Goal: Task Accomplishment & Management: Manage account settings

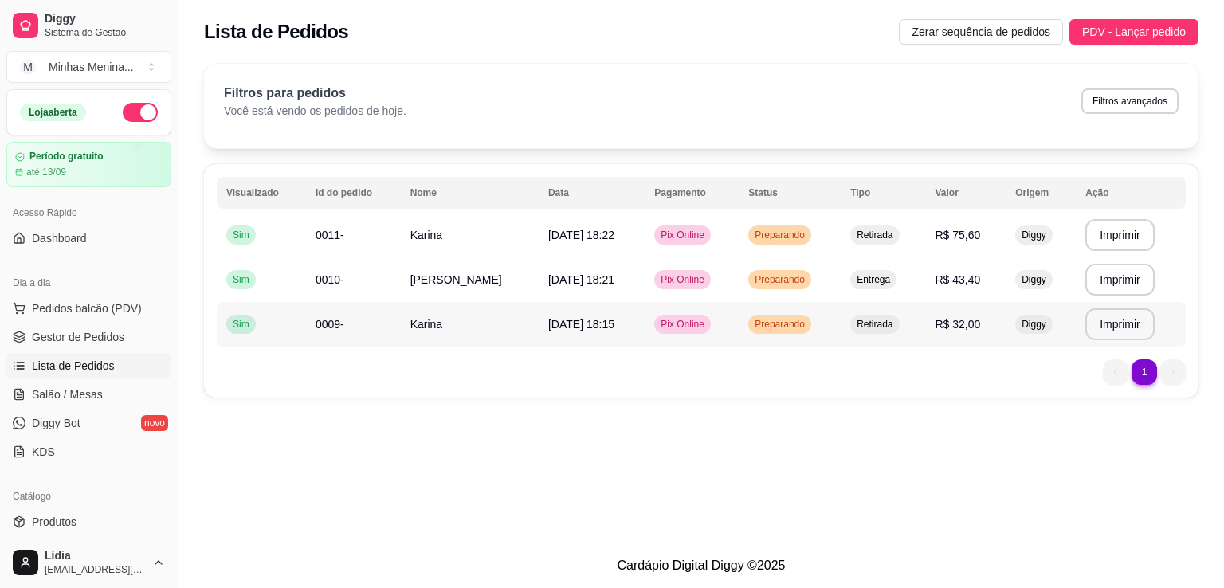
click at [644, 332] on td "[DATE] 18:15" at bounding box center [592, 324] width 106 height 45
click at [622, 320] on button "Enviar link de avaliação" at bounding box center [612, 324] width 434 height 33
click at [615, 332] on button "Enviar link de avaliação" at bounding box center [612, 324] width 434 height 33
click at [631, 275] on td "[DATE] 18:21" at bounding box center [592, 279] width 106 height 45
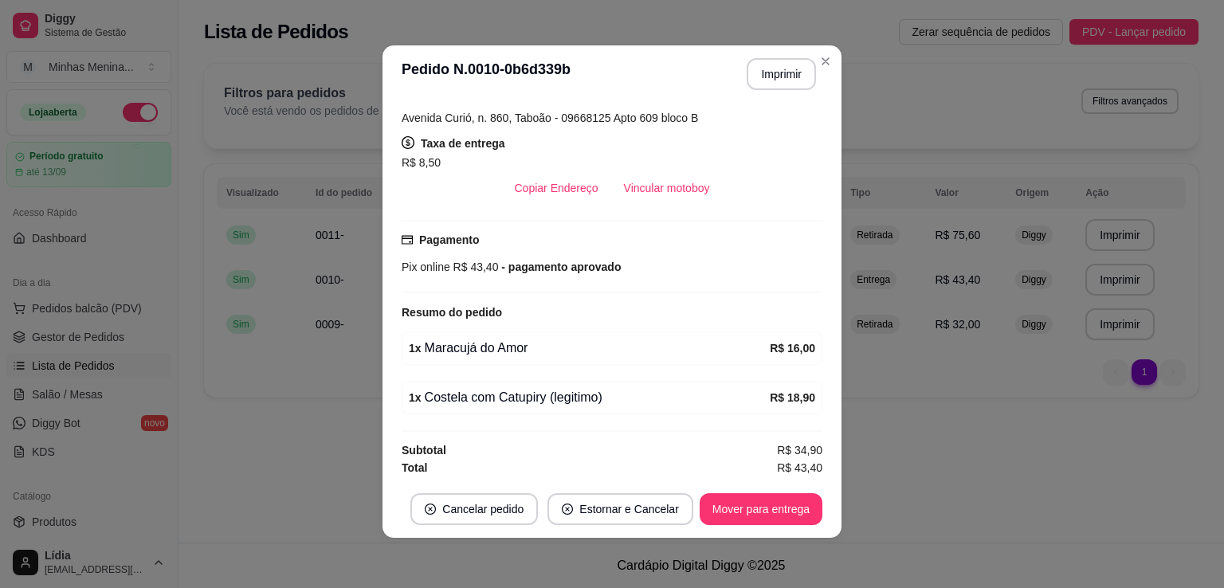
scroll to position [3, 0]
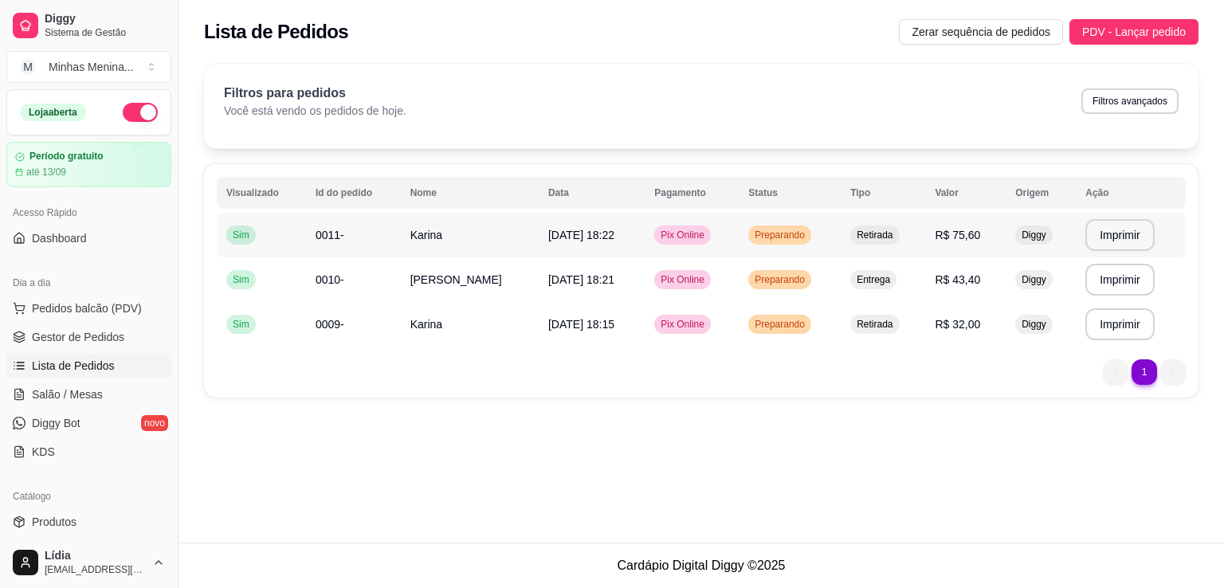
click at [576, 230] on span "[DATE] 18:22" at bounding box center [581, 235] width 66 height 13
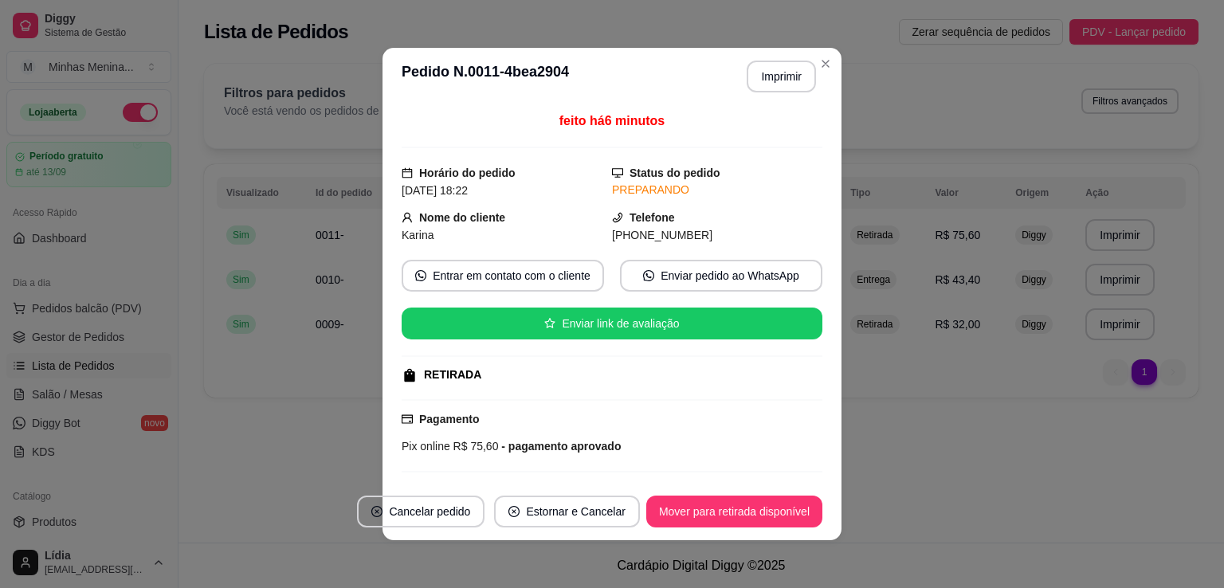
scroll to position [177, 0]
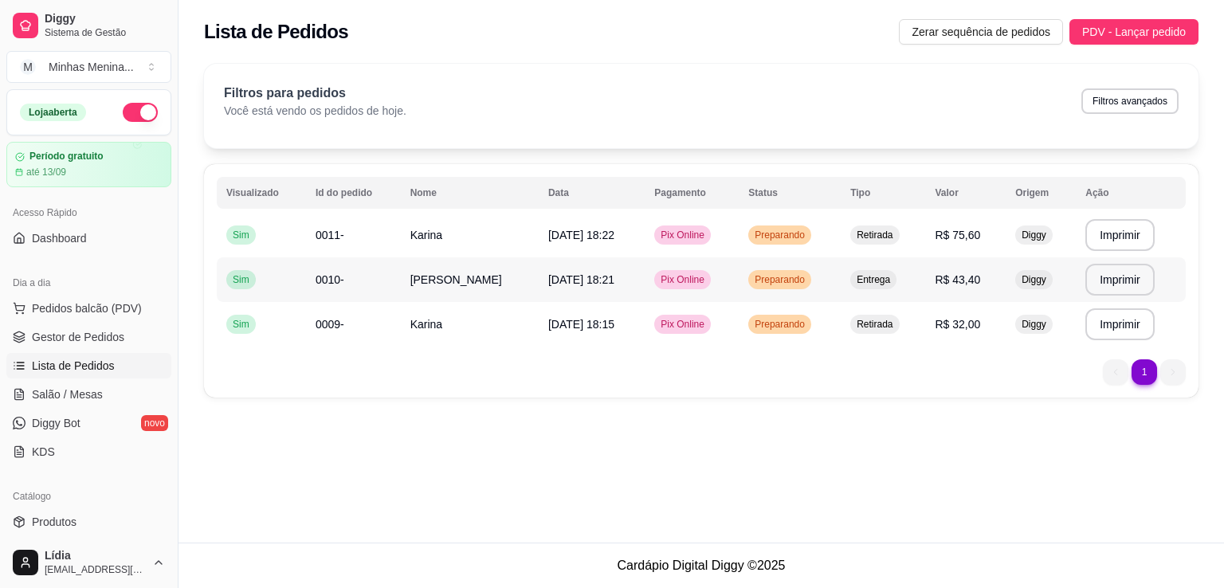
click at [564, 284] on span "[DATE] 18:21" at bounding box center [581, 279] width 66 height 13
click at [501, 333] on td "Karina" at bounding box center [470, 324] width 138 height 45
click at [447, 288] on td "[PERSON_NAME]" at bounding box center [470, 279] width 138 height 45
click at [927, 383] on div "1 1" at bounding box center [701, 372] width 969 height 26
click at [499, 287] on td "[PERSON_NAME]" at bounding box center [470, 279] width 138 height 45
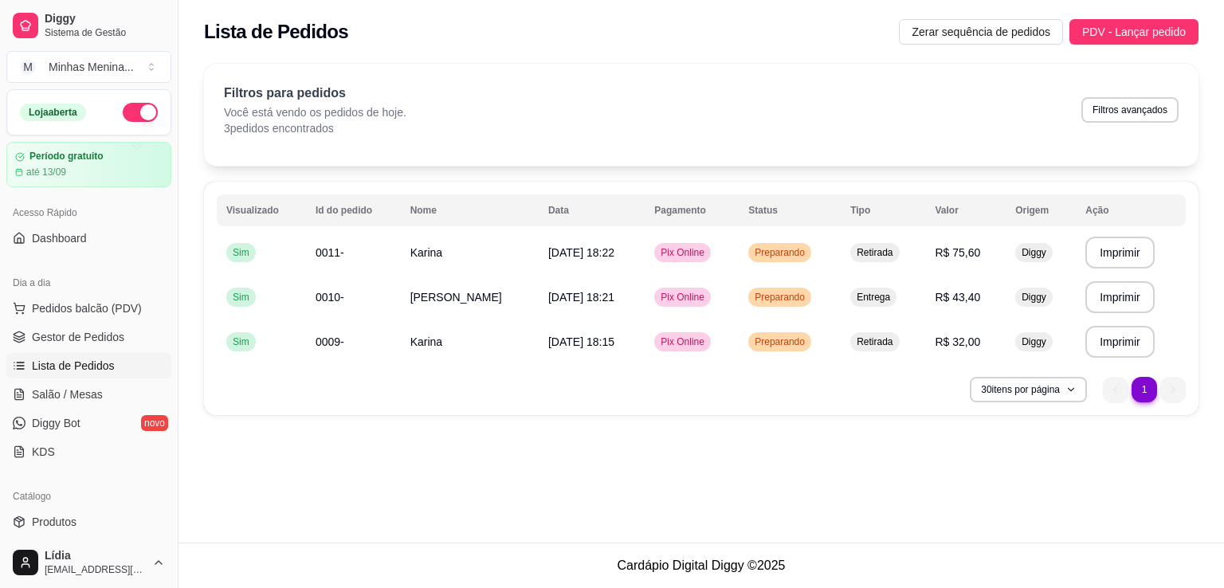
click at [504, 386] on div "30 itens por página 1 1" at bounding box center [701, 390] width 969 height 26
click at [510, 333] on td "Karina" at bounding box center [470, 342] width 138 height 45
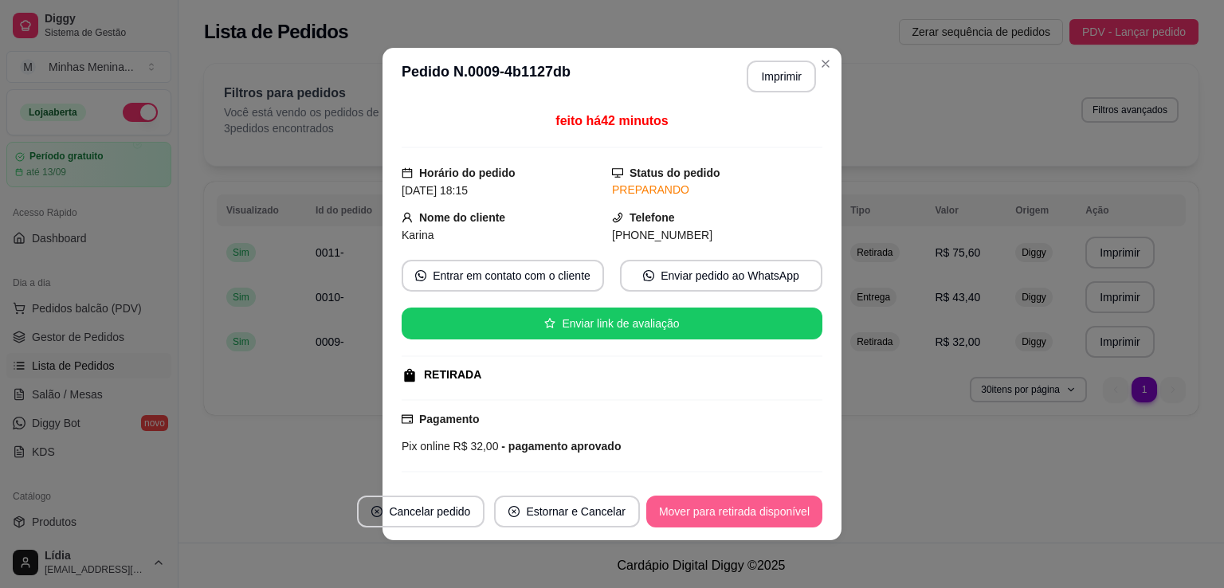
click at [714, 510] on button "Mover para retirada disponível" at bounding box center [734, 512] width 176 height 32
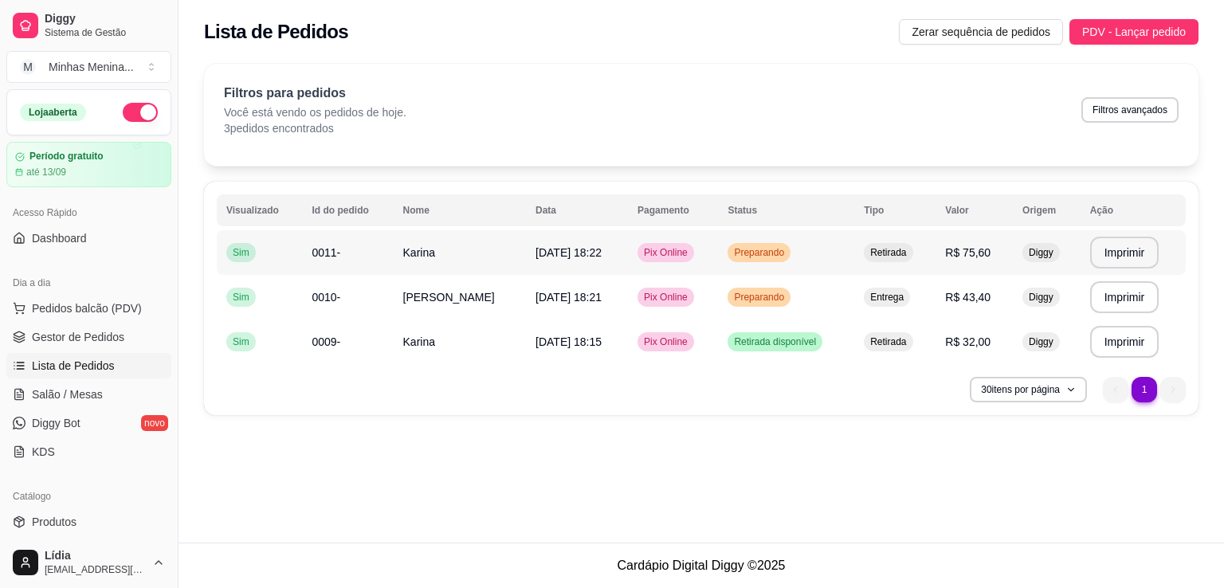
click at [493, 275] on td "[PERSON_NAME]" at bounding box center [460, 297] width 133 height 45
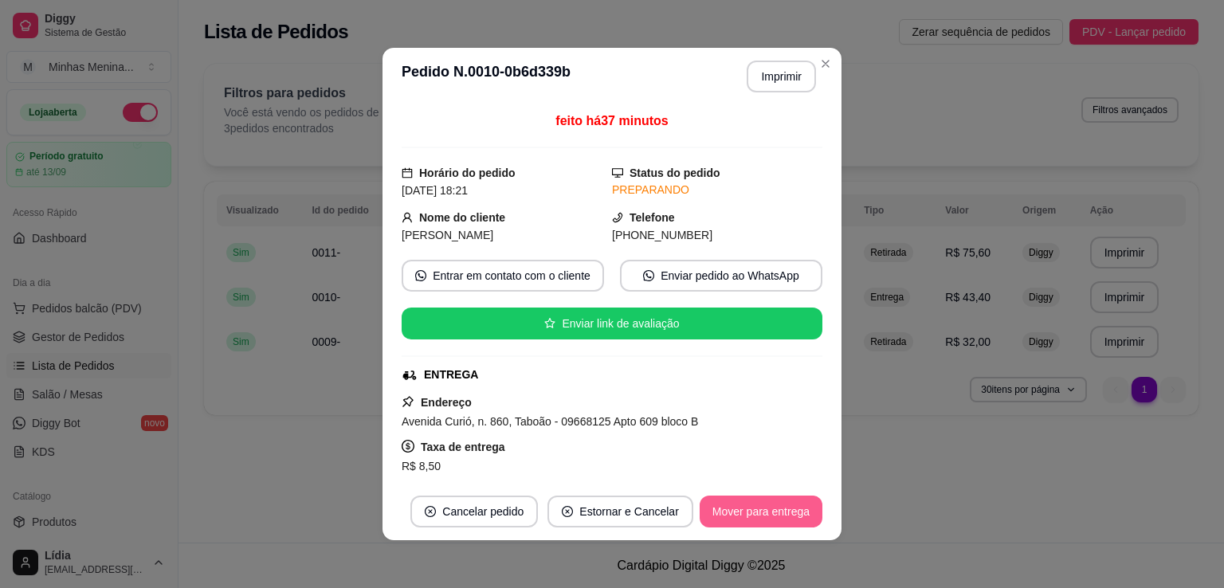
click at [744, 517] on button "Mover para entrega" at bounding box center [761, 512] width 123 height 32
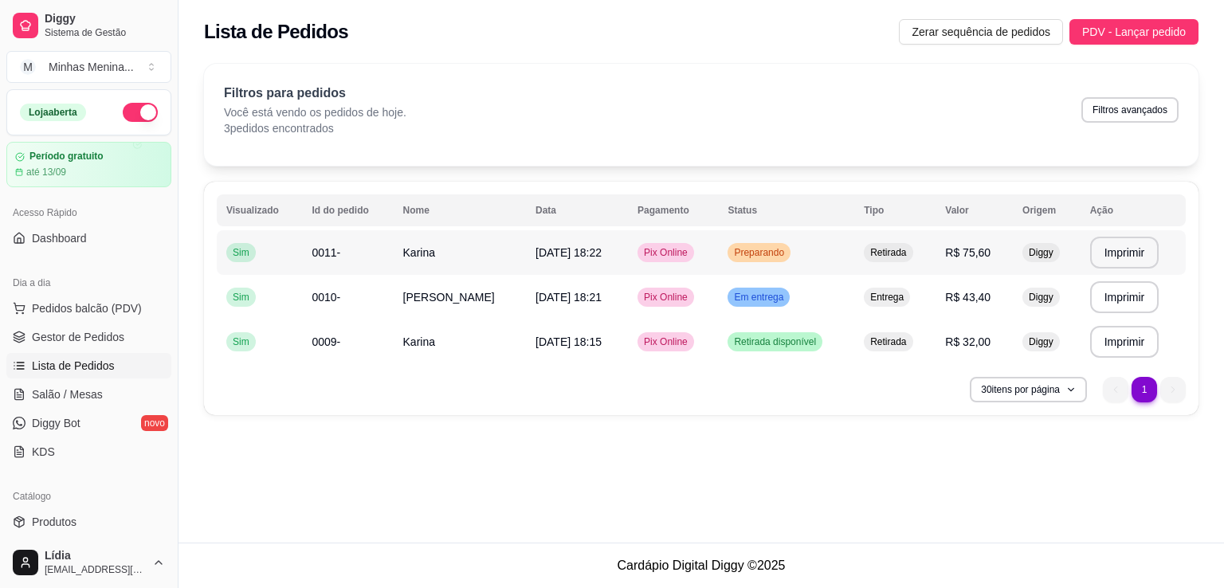
click at [553, 240] on td "[DATE] 18:22" at bounding box center [577, 252] width 102 height 45
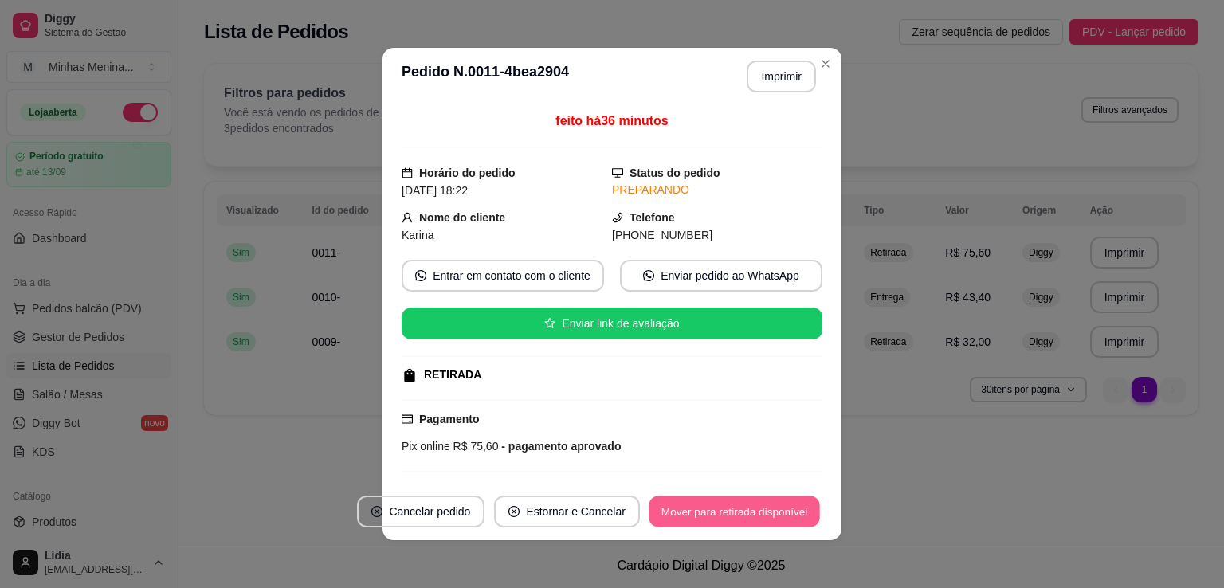
click at [717, 505] on button "Mover para retirada disponível" at bounding box center [734, 512] width 171 height 31
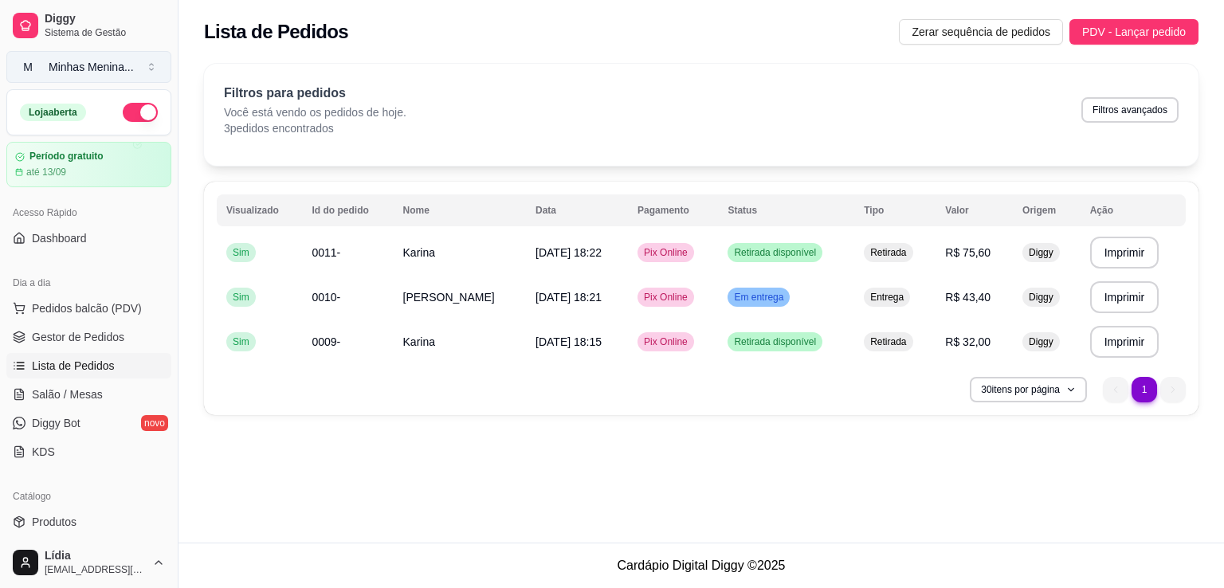
click at [95, 66] on div "Minhas Menina ..." at bounding box center [91, 67] width 85 height 16
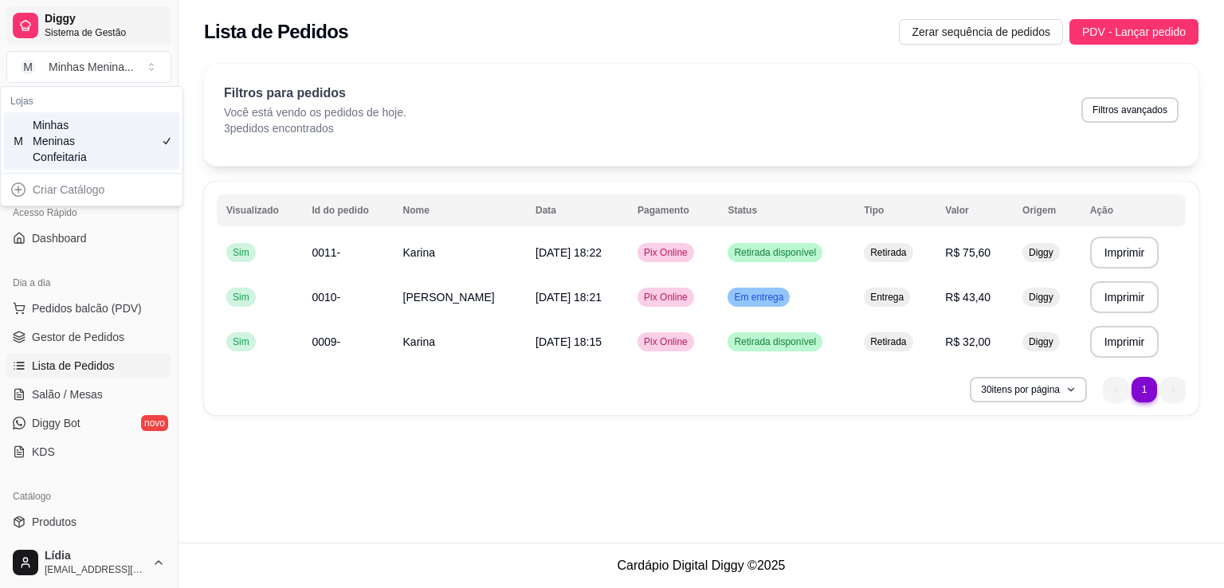
click at [73, 31] on span "Sistema de Gestão" at bounding box center [105, 32] width 120 height 13
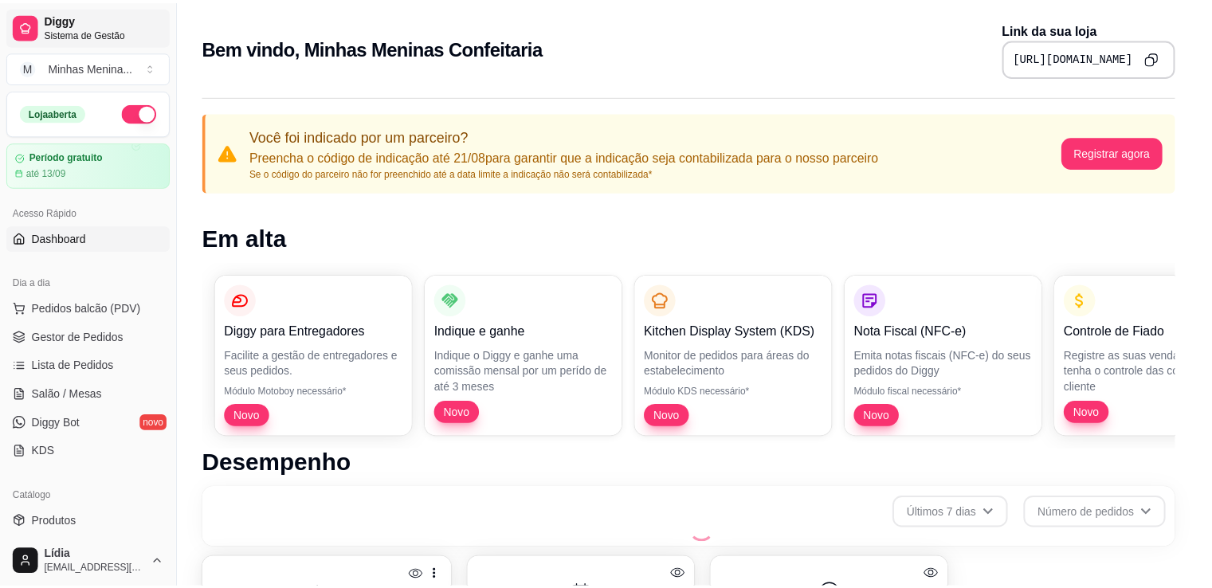
scroll to position [642, 0]
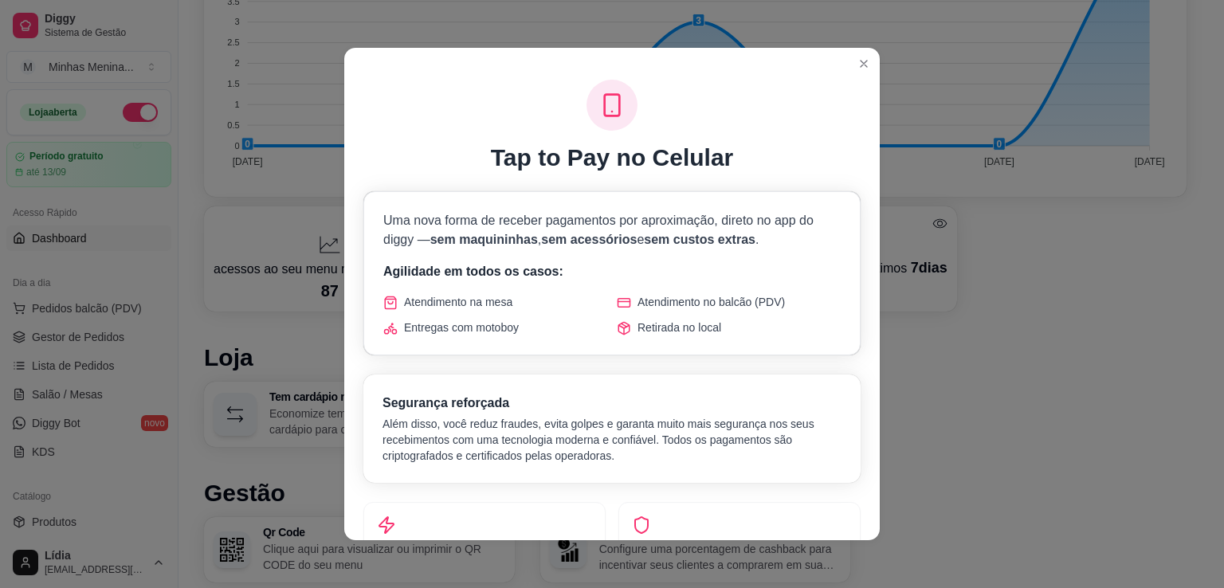
click at [874, 57] on header at bounding box center [612, 61] width 536 height 26
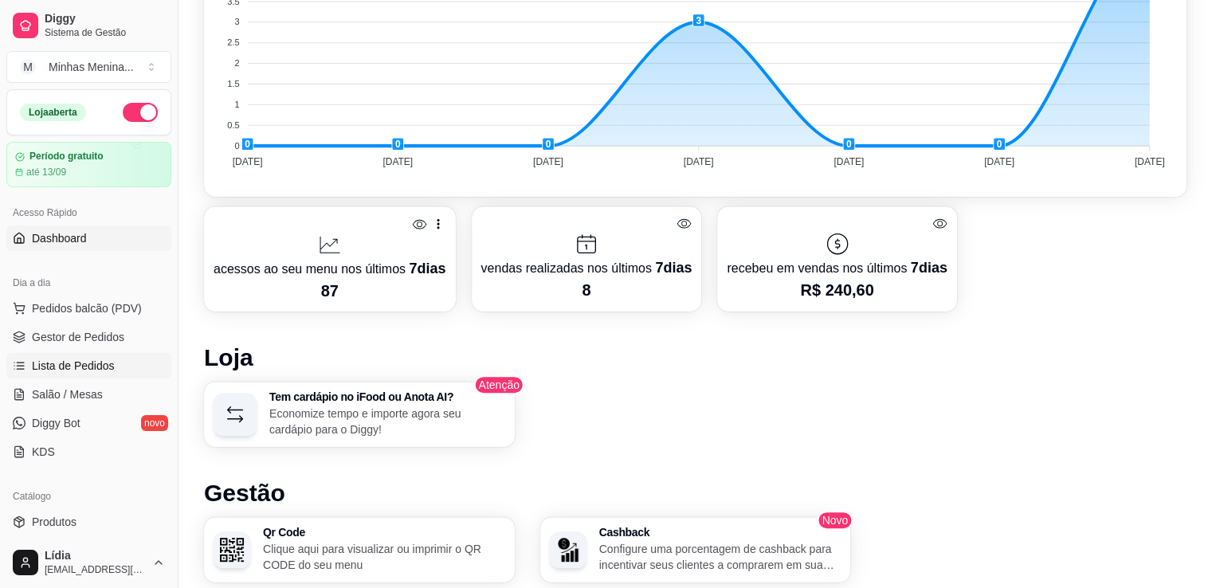
click at [64, 359] on span "Lista de Pedidos" at bounding box center [73, 366] width 83 height 16
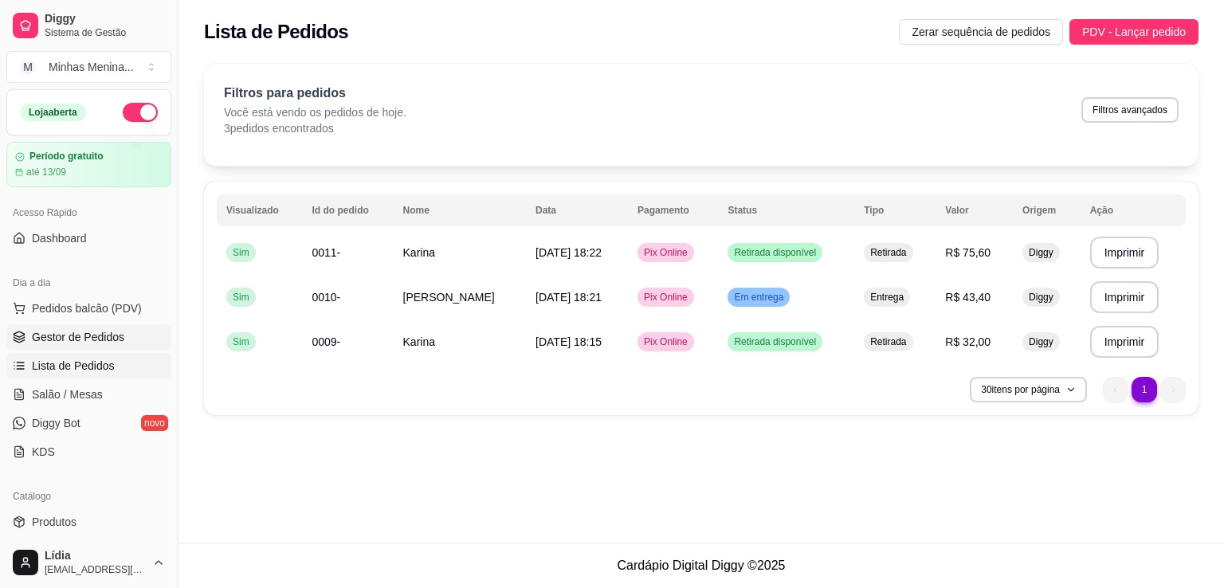
click at [72, 330] on span "Gestor de Pedidos" at bounding box center [78, 337] width 92 height 16
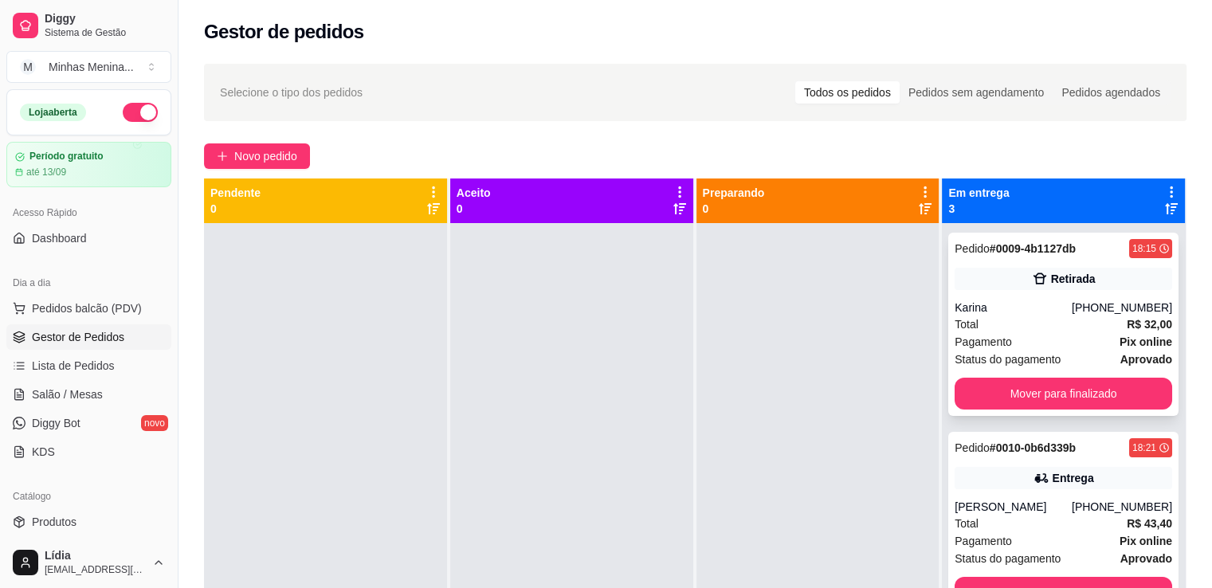
click at [1043, 346] on div "Pagamento Pix online" at bounding box center [1064, 342] width 218 height 18
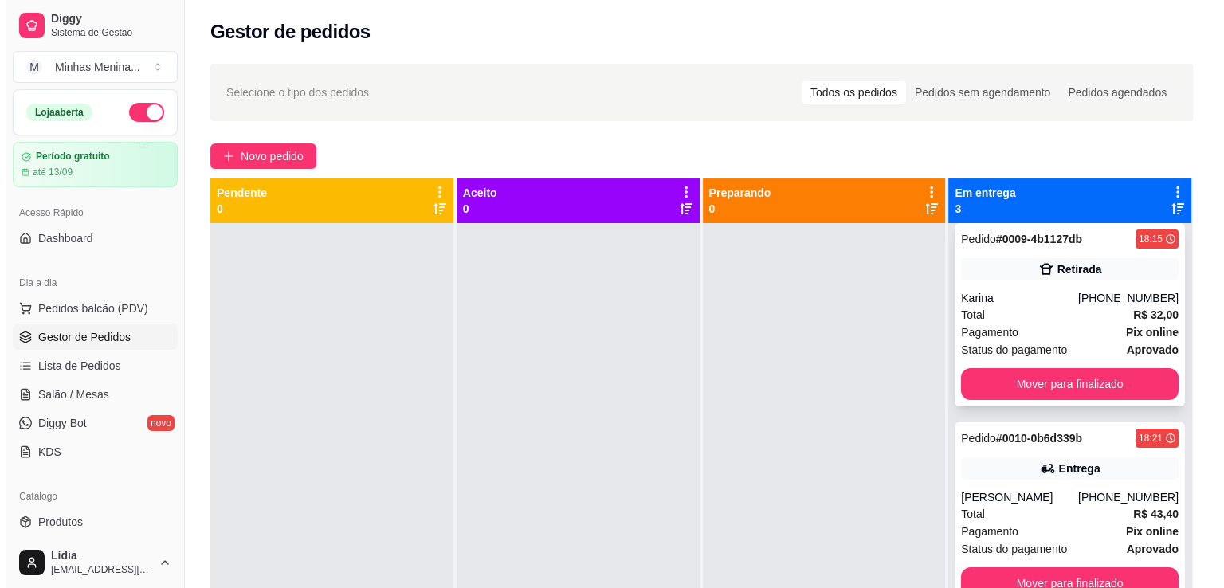
scroll to position [26, 0]
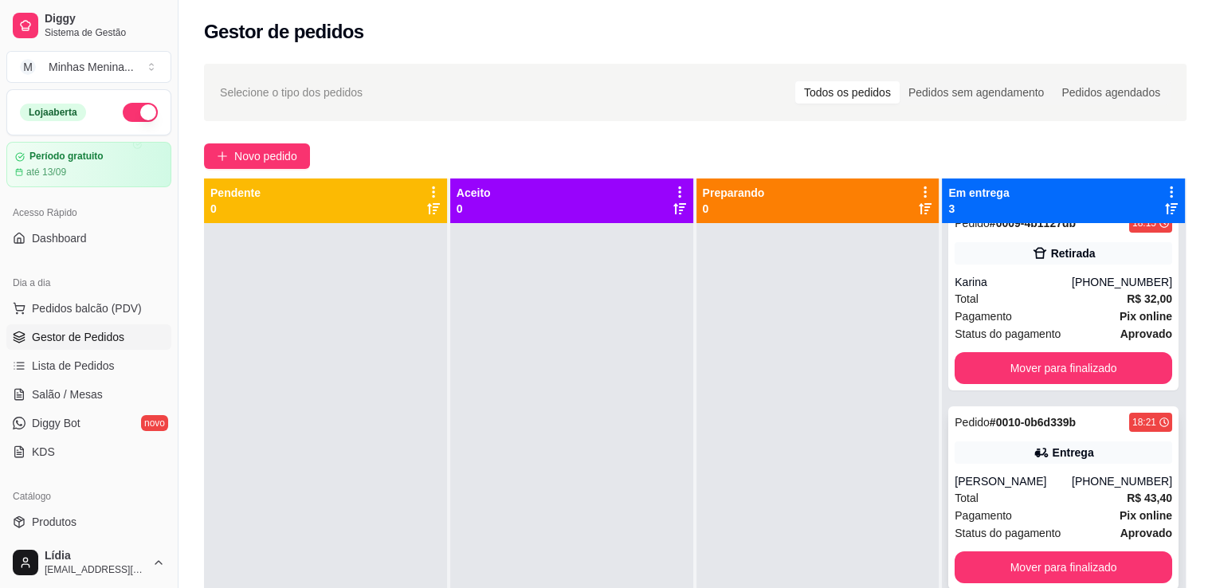
click at [1017, 479] on div "[PERSON_NAME]" at bounding box center [1013, 481] width 117 height 16
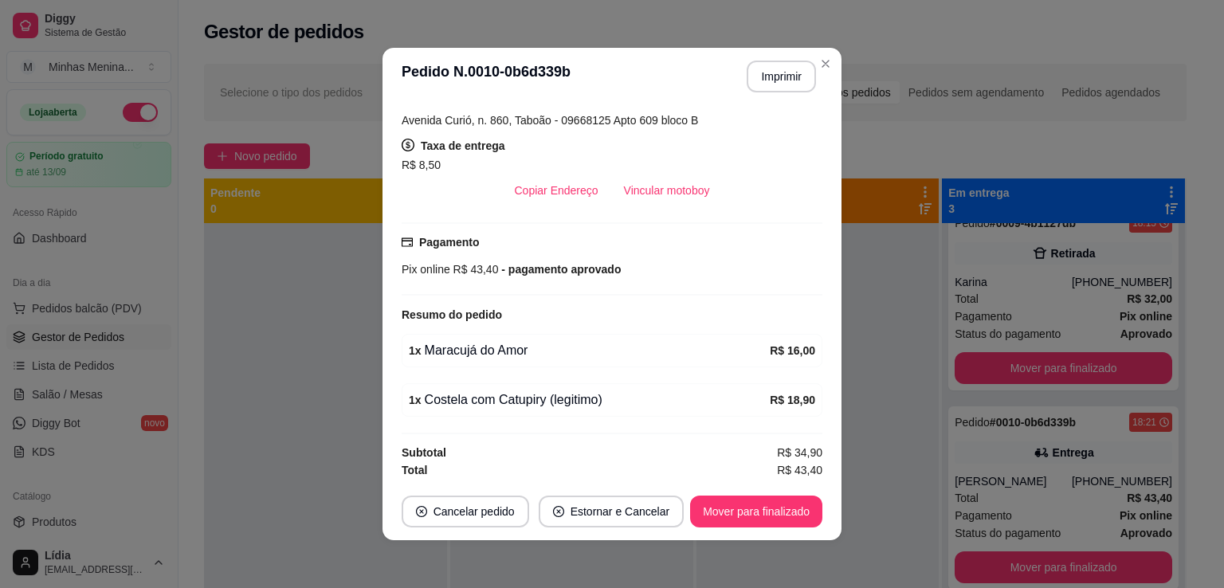
scroll to position [0, 0]
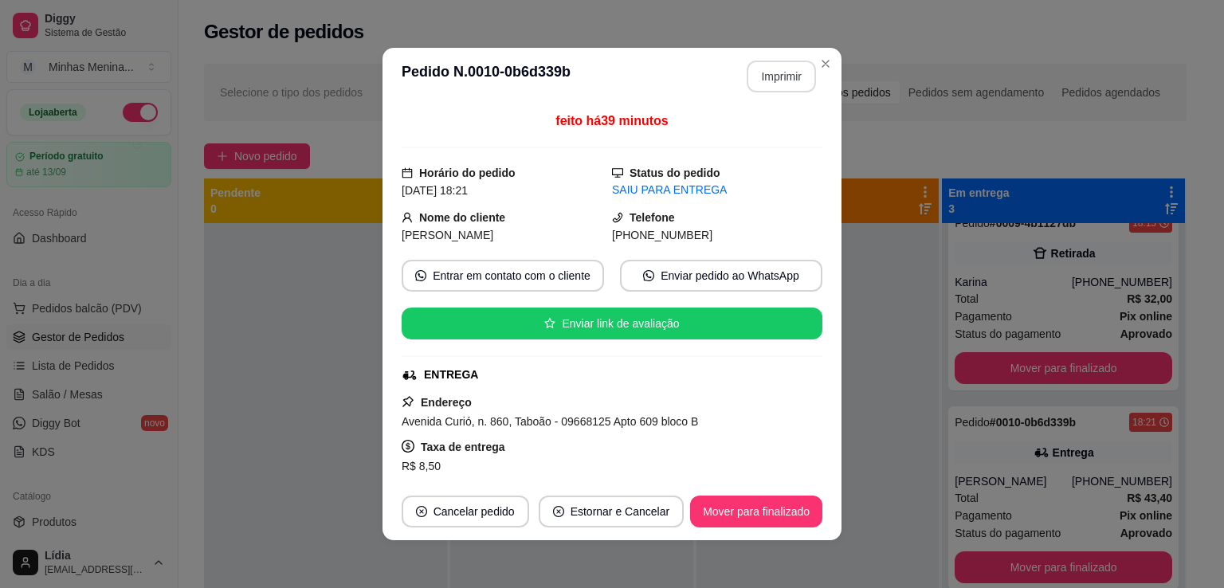
click at [788, 86] on button "Imprimir" at bounding box center [781, 77] width 69 height 32
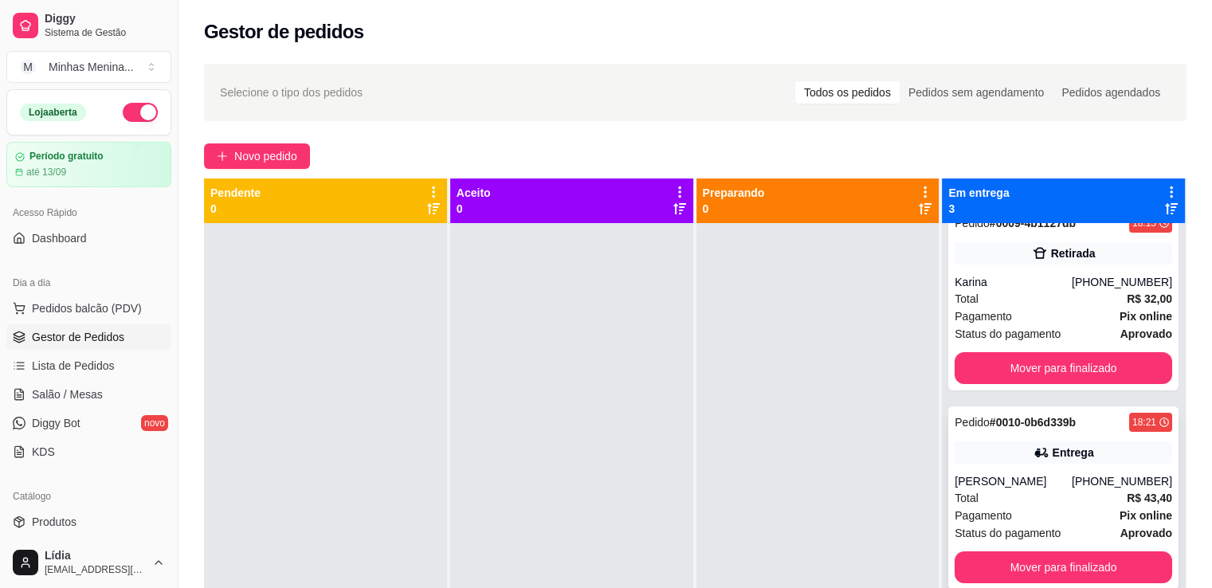
click at [1036, 494] on div "Total R$ 43,40" at bounding box center [1064, 498] width 218 height 18
click at [1008, 494] on div "Total R$ 43,40" at bounding box center [1064, 498] width 218 height 18
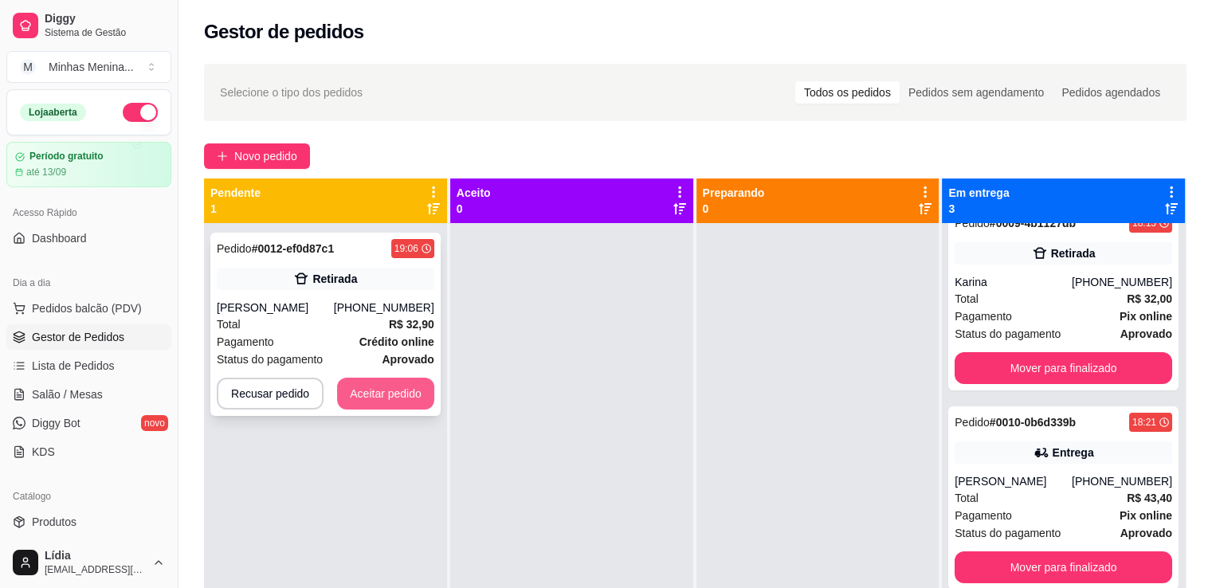
click at [391, 391] on button "Aceitar pedido" at bounding box center [385, 394] width 97 height 32
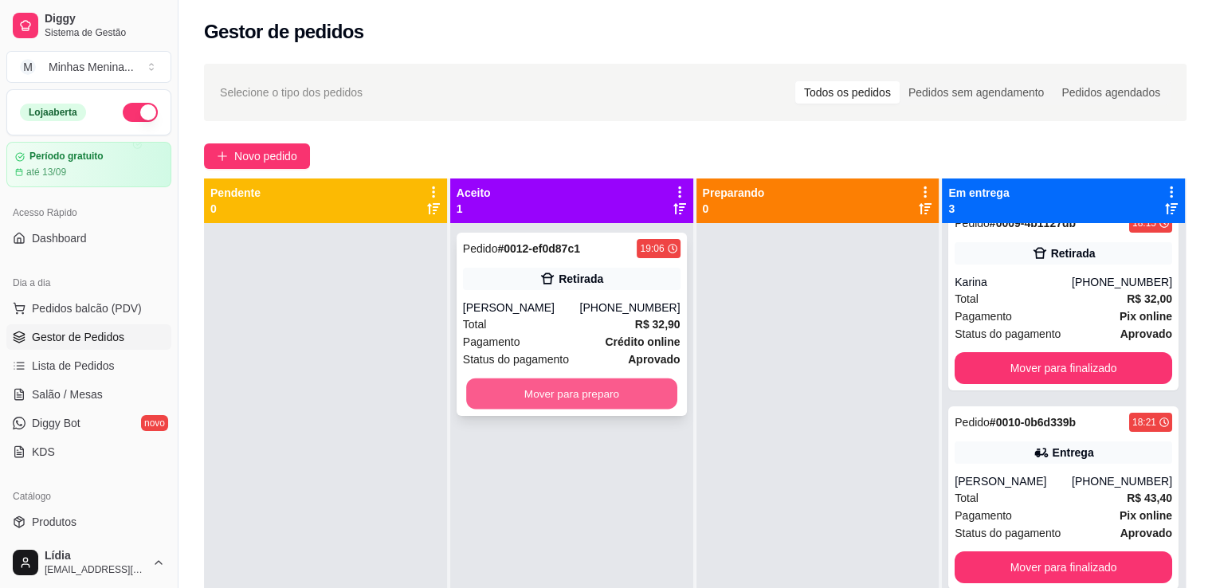
click at [599, 395] on button "Mover para preparo" at bounding box center [571, 394] width 211 height 31
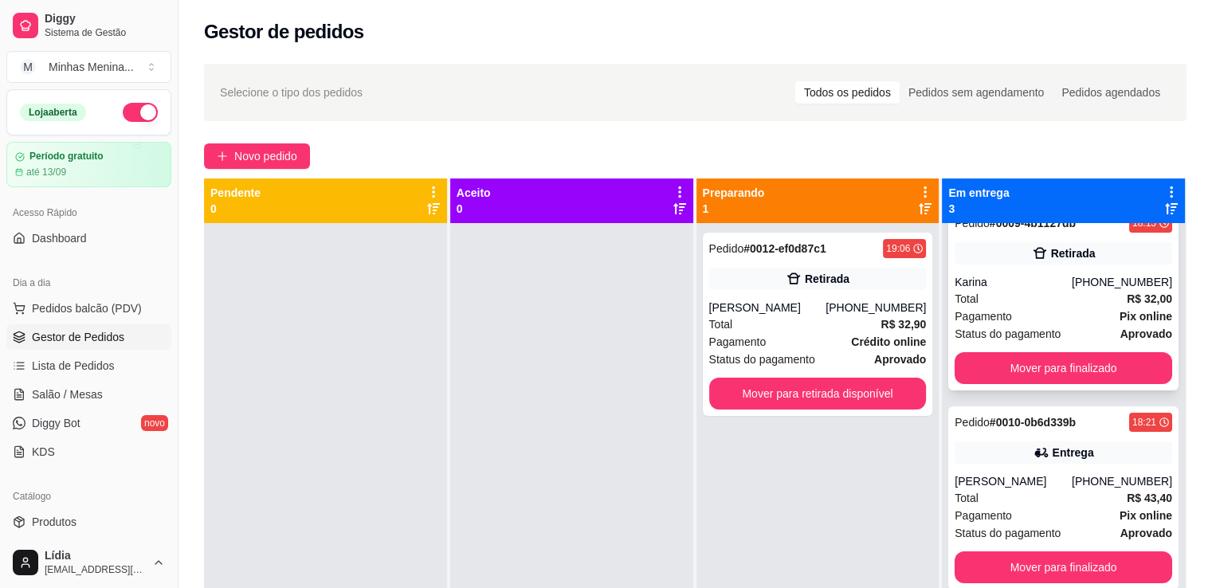
click at [1017, 285] on div "Karina" at bounding box center [1013, 282] width 117 height 16
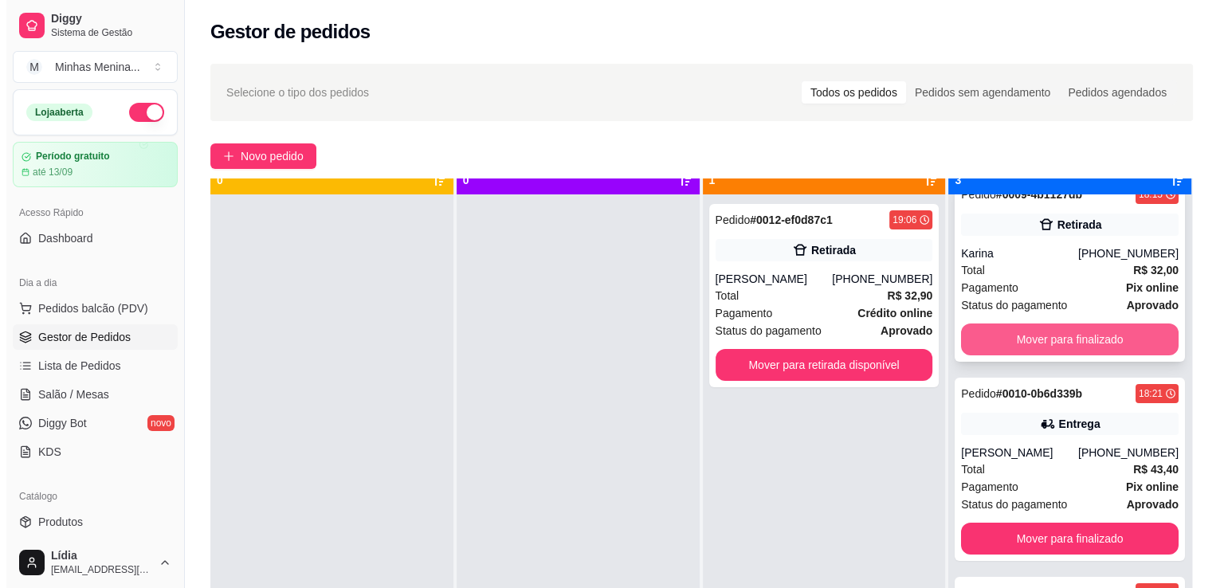
scroll to position [45, 0]
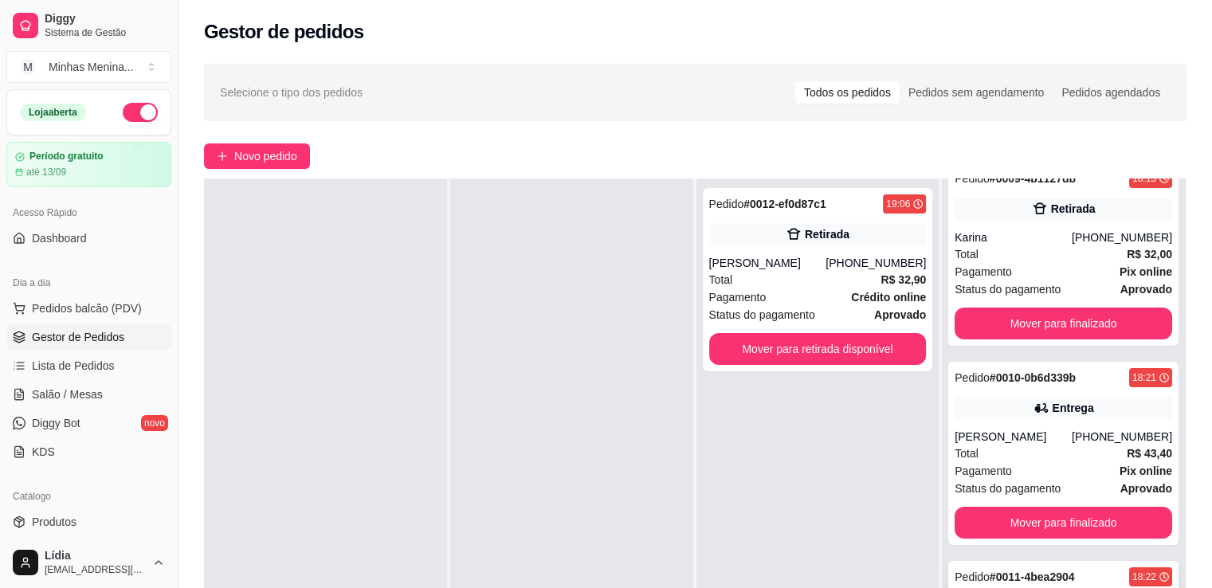
click at [1052, 574] on strong "# 0011-4bea2904" at bounding box center [1032, 577] width 85 height 13
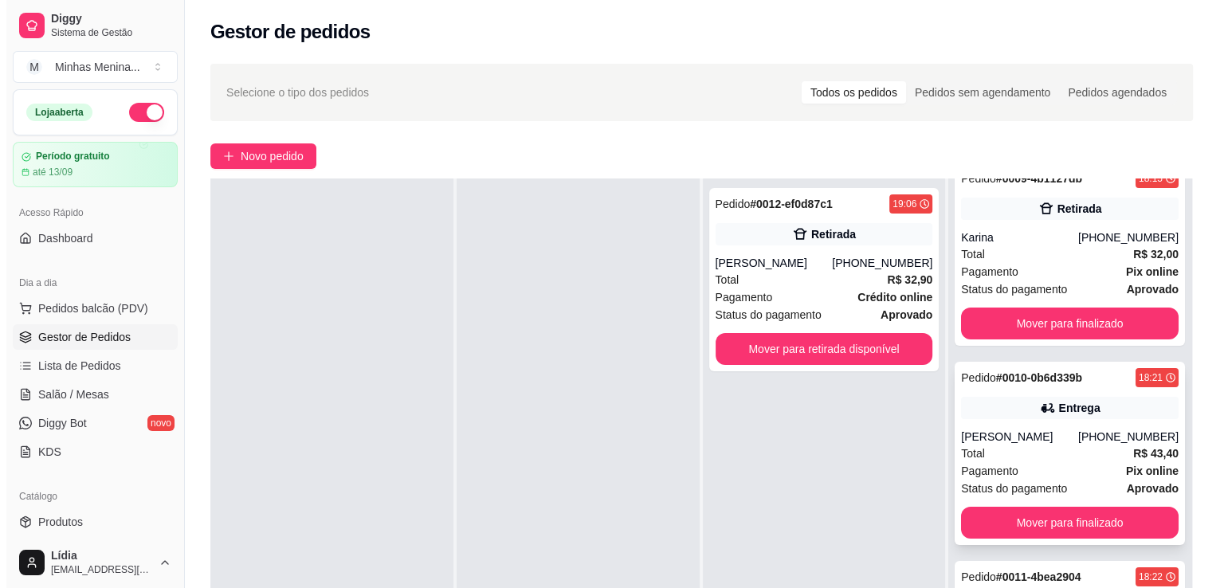
scroll to position [0, 0]
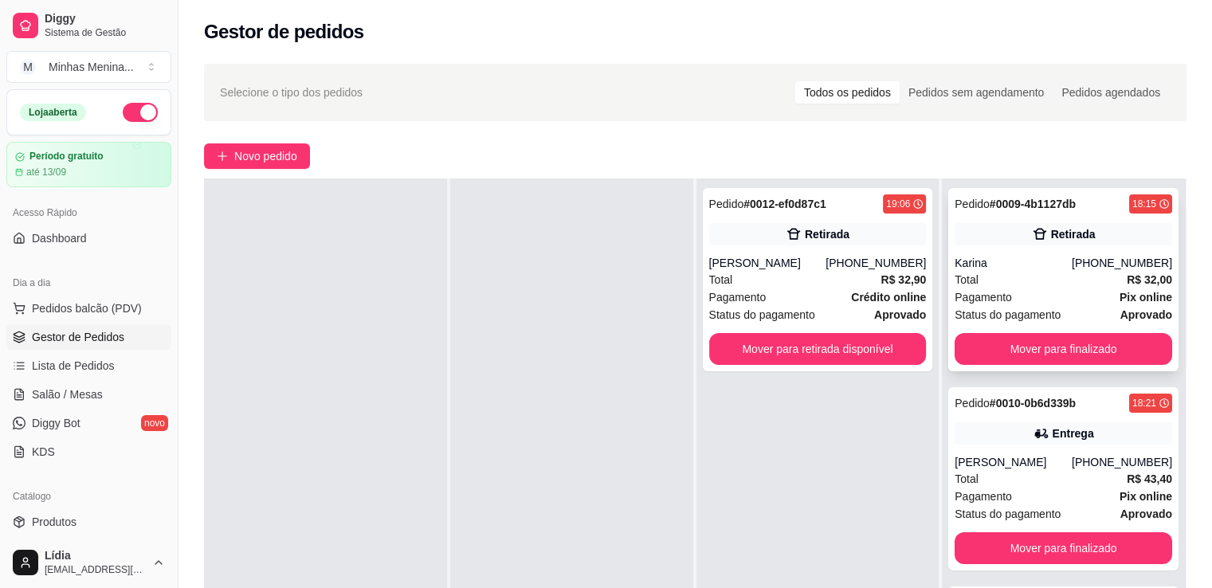
click at [987, 300] on span "Pagamento" at bounding box center [983, 298] width 57 height 18
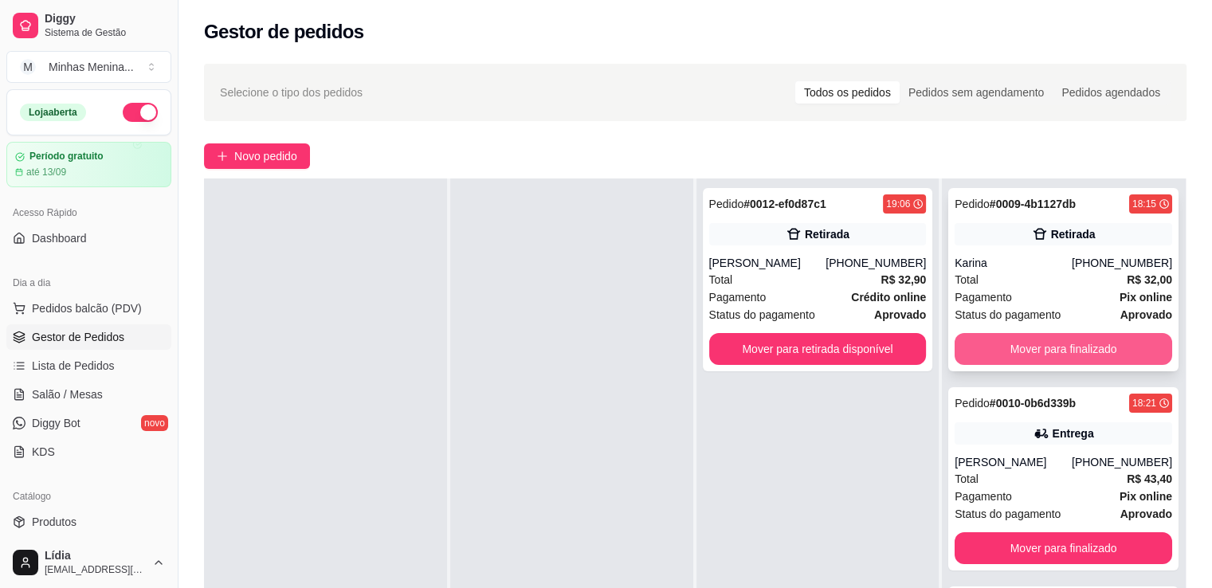
scroll to position [26, 0]
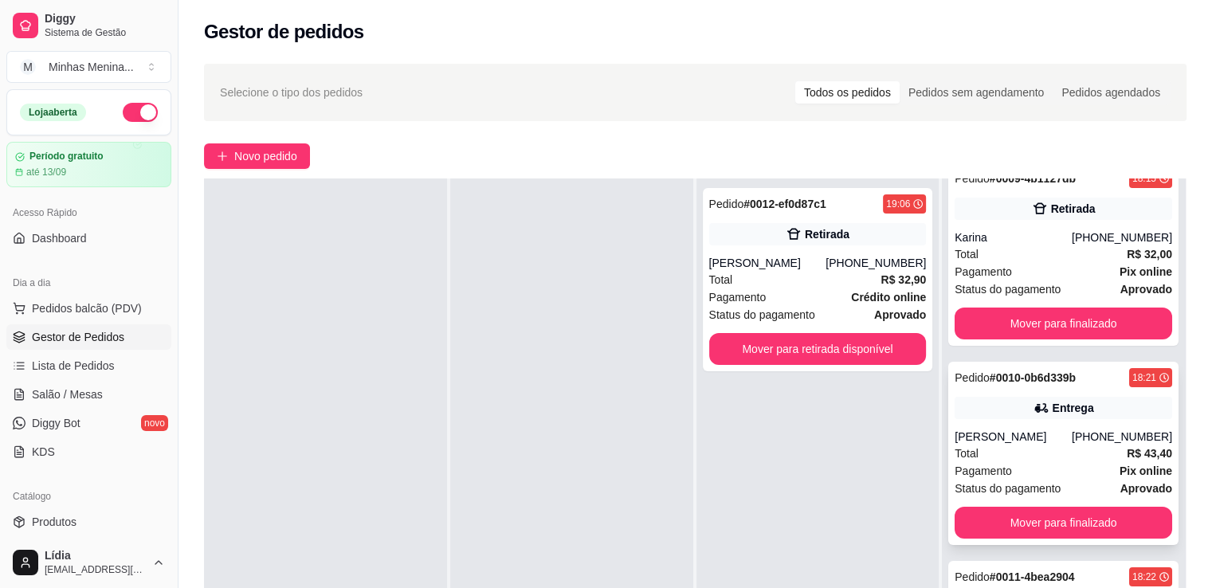
click at [1020, 444] on div "[PERSON_NAME]" at bounding box center [1013, 437] width 117 height 16
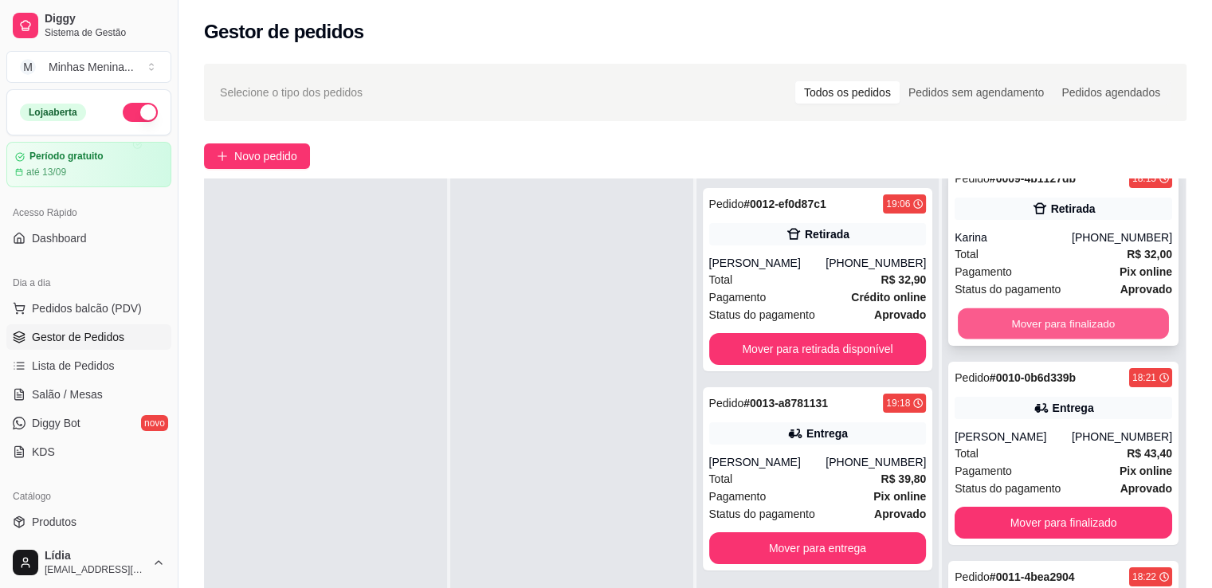
click at [1015, 323] on button "Mover para finalizado" at bounding box center [1063, 323] width 211 height 31
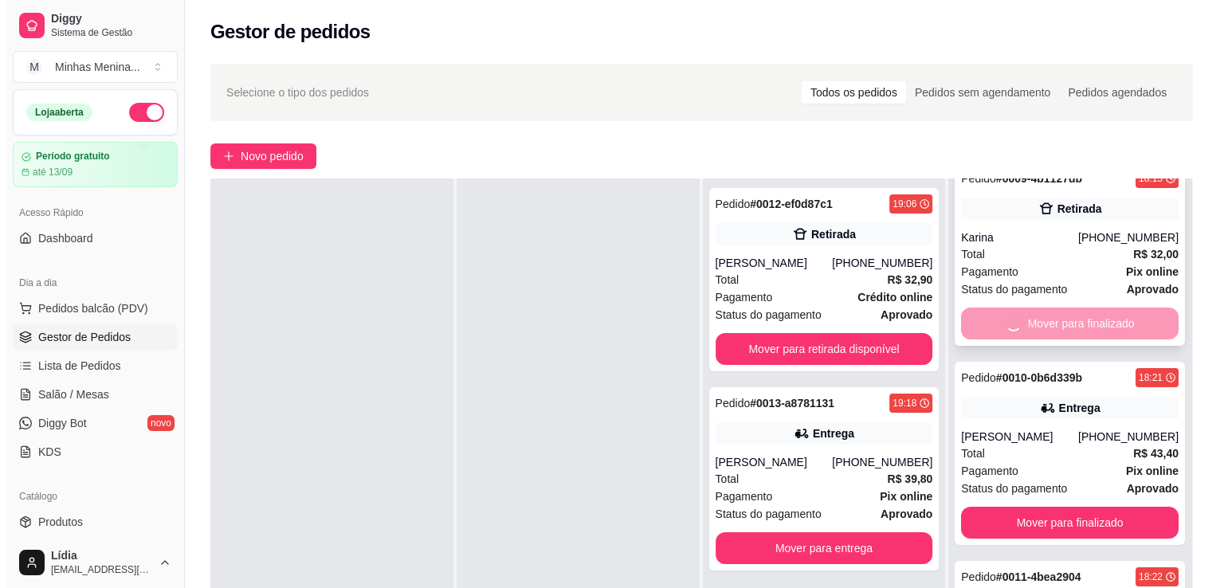
scroll to position [0, 0]
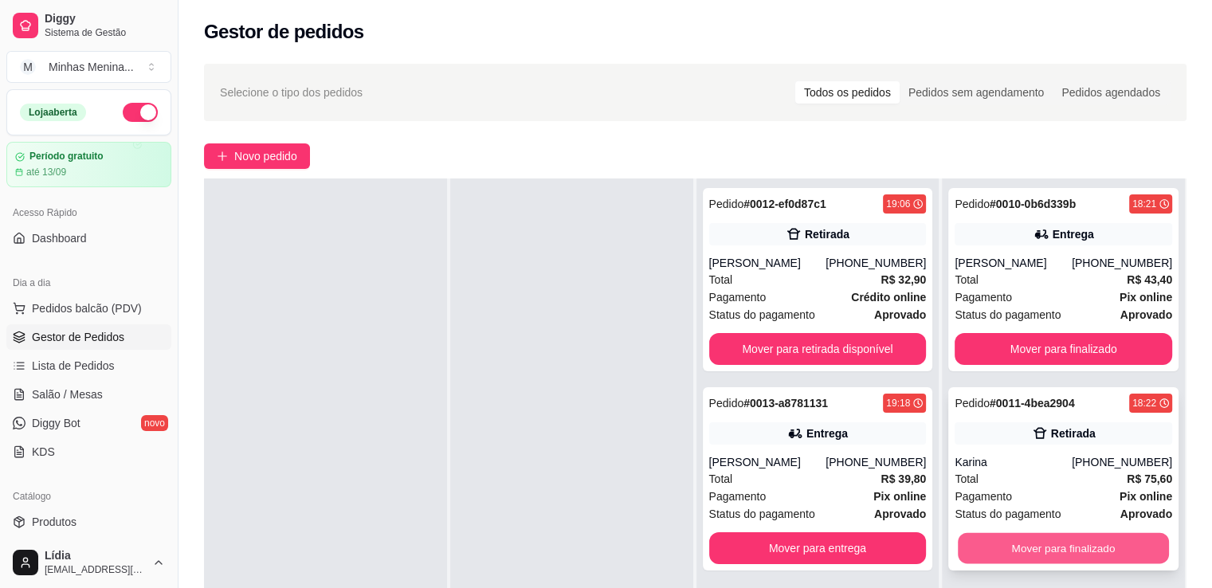
click at [1011, 537] on button "Mover para finalizado" at bounding box center [1063, 548] width 211 height 31
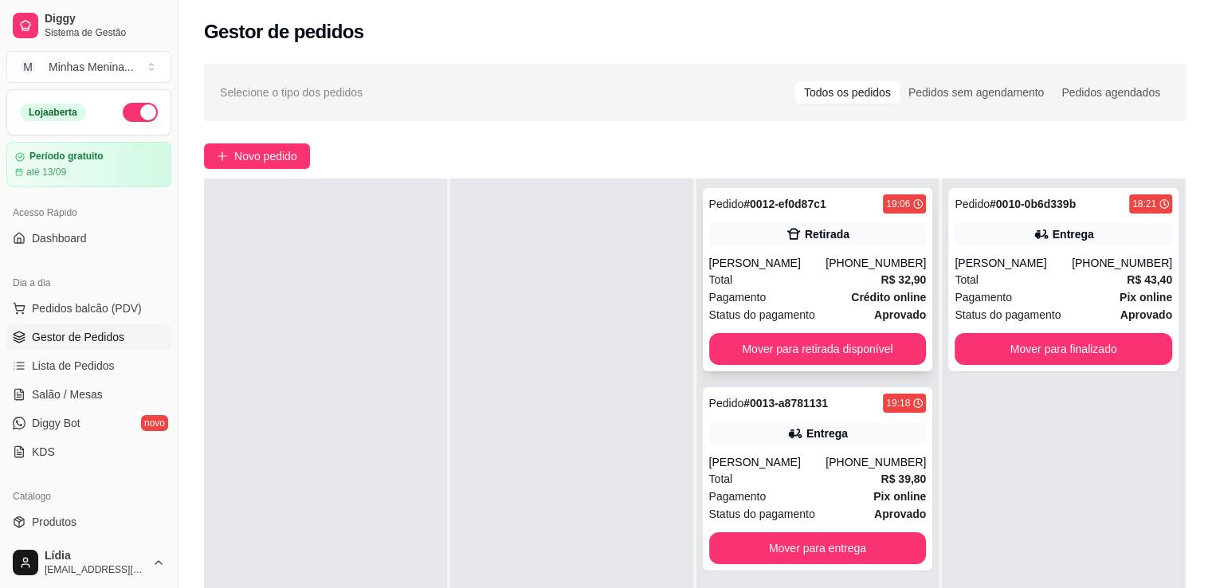
click at [788, 293] on div "Pagamento Crédito online" at bounding box center [818, 298] width 218 height 18
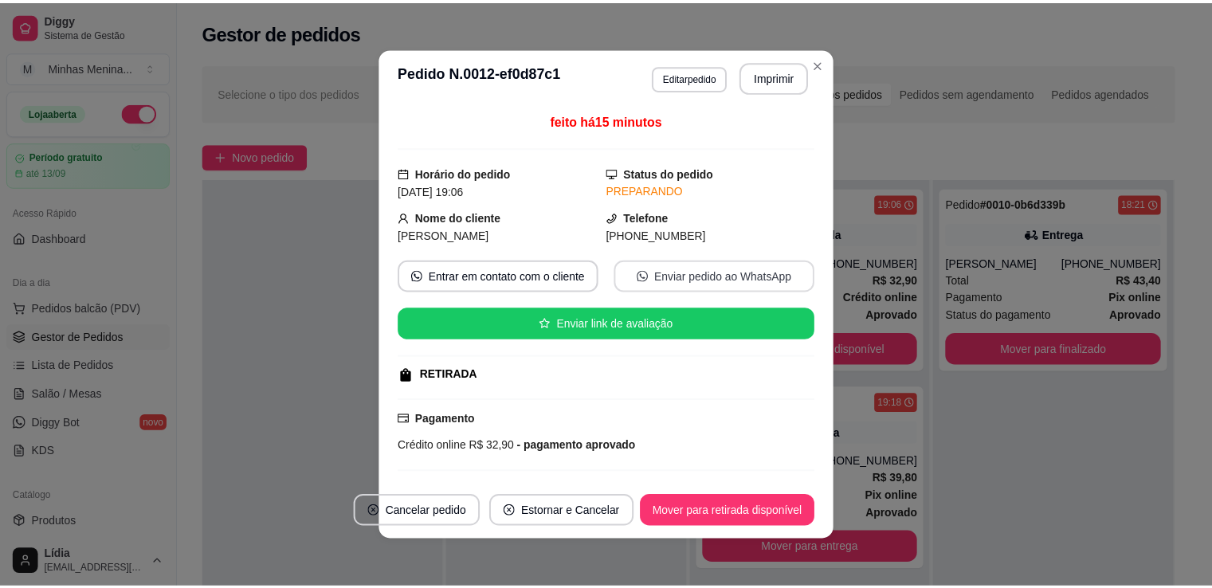
scroll to position [177, 0]
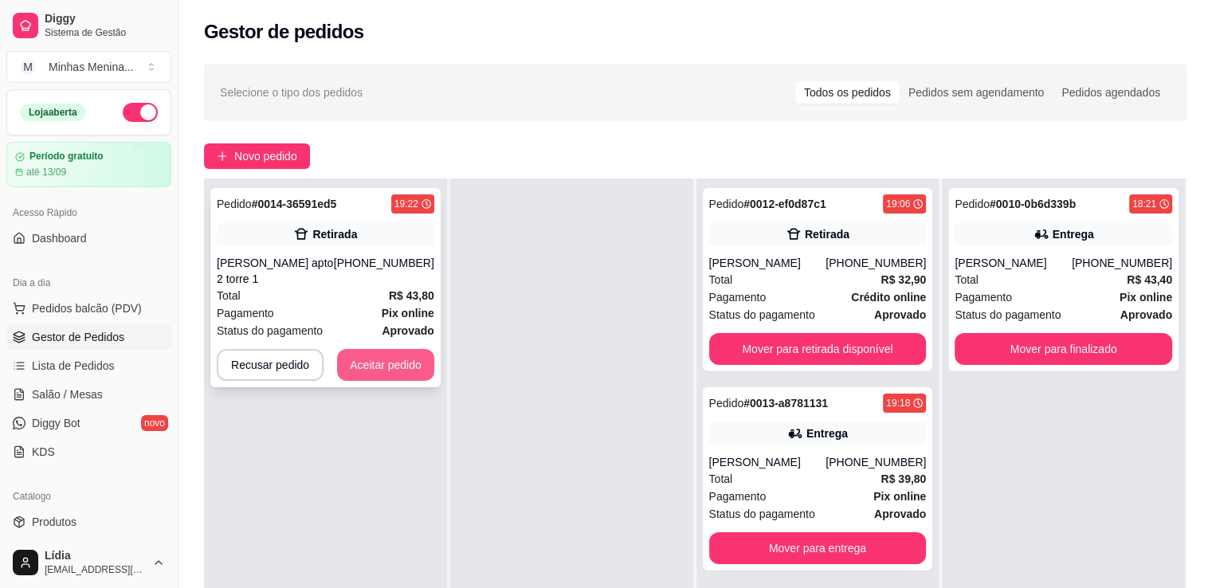
click at [382, 369] on button "Aceitar pedido" at bounding box center [385, 365] width 97 height 32
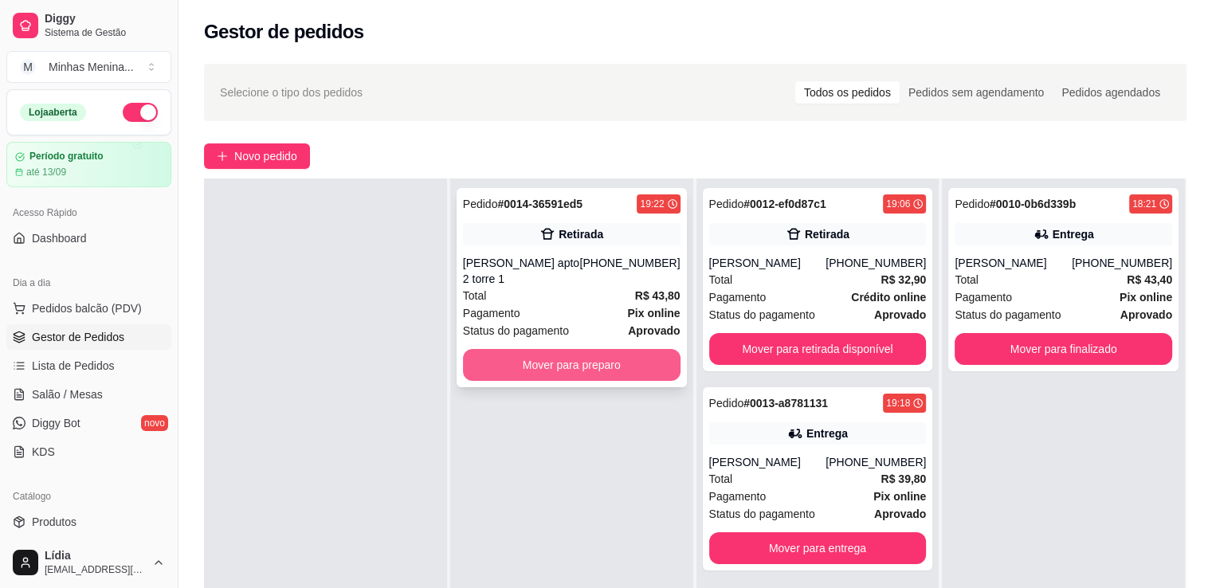
click at [556, 358] on button "Mover para preparo" at bounding box center [572, 365] width 218 height 32
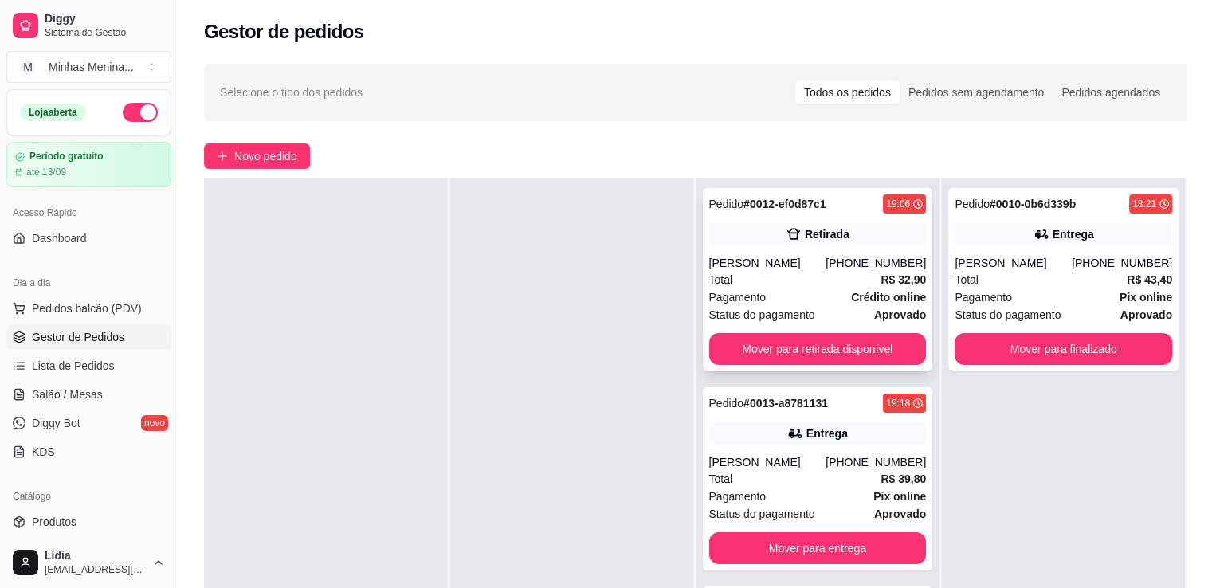
click at [822, 310] on div "Status do pagamento aprovado" at bounding box center [818, 315] width 218 height 18
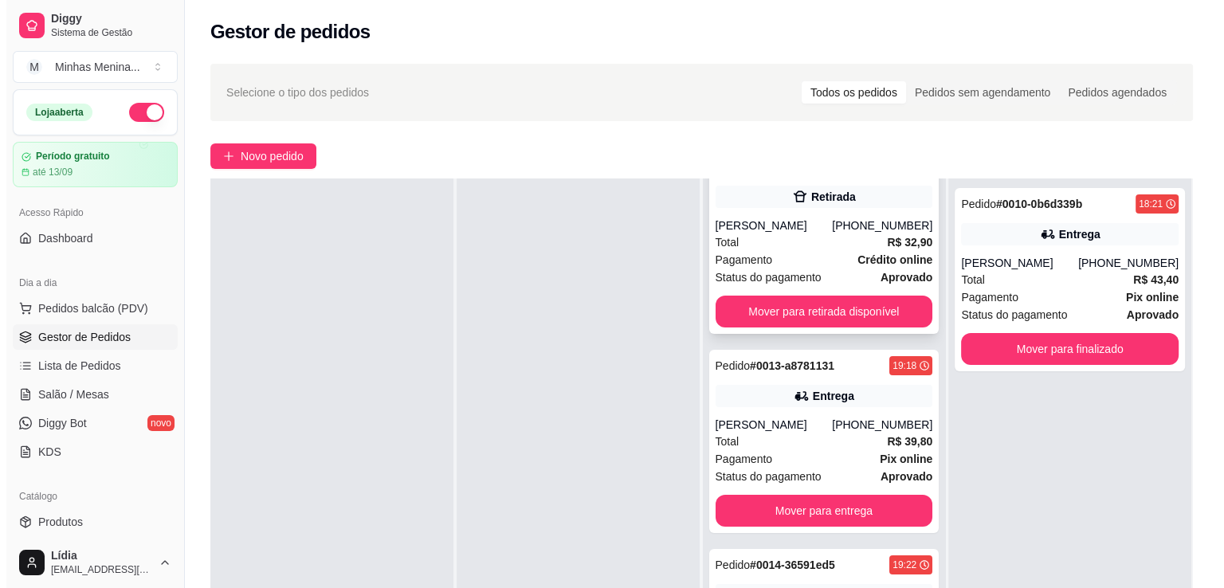
scroll to position [57, 0]
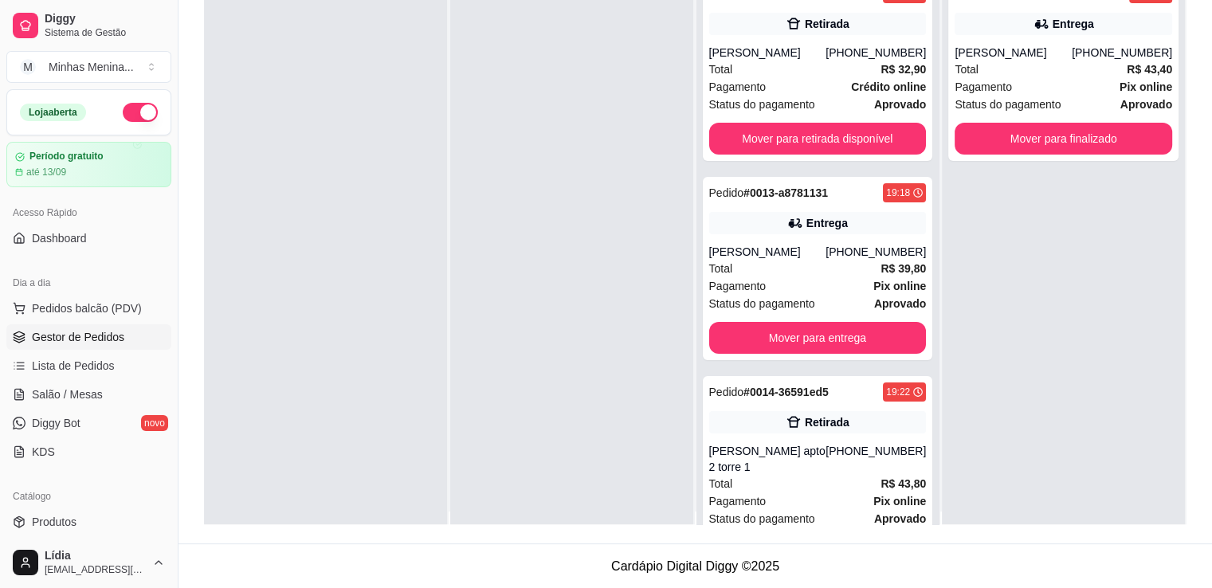
scroll to position [0, 0]
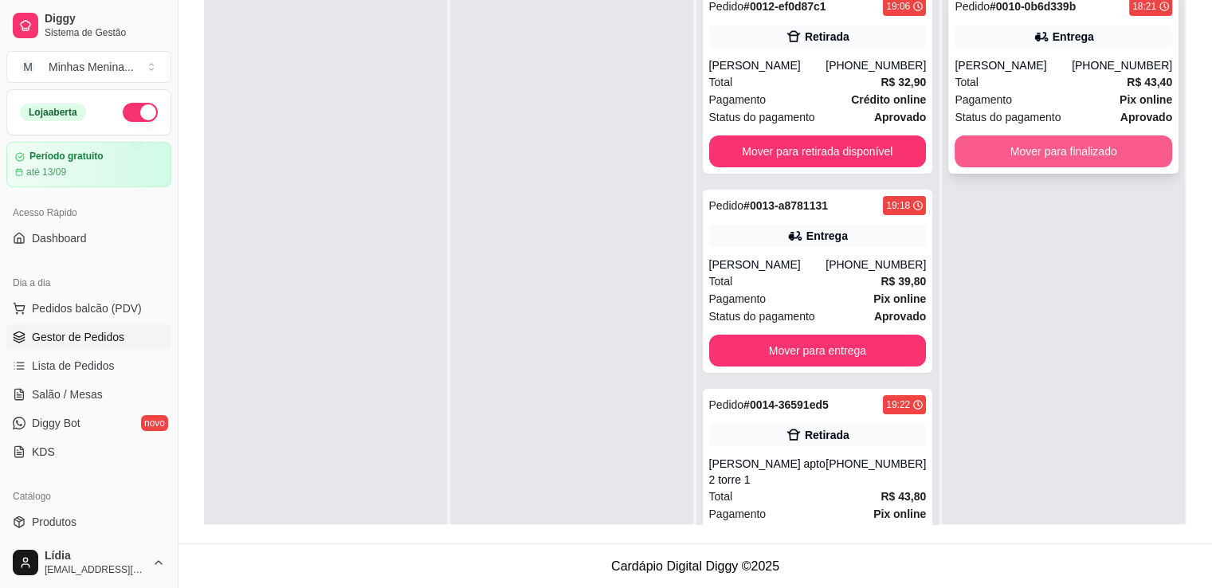
click at [1084, 149] on button "Mover para finalizado" at bounding box center [1064, 152] width 218 height 32
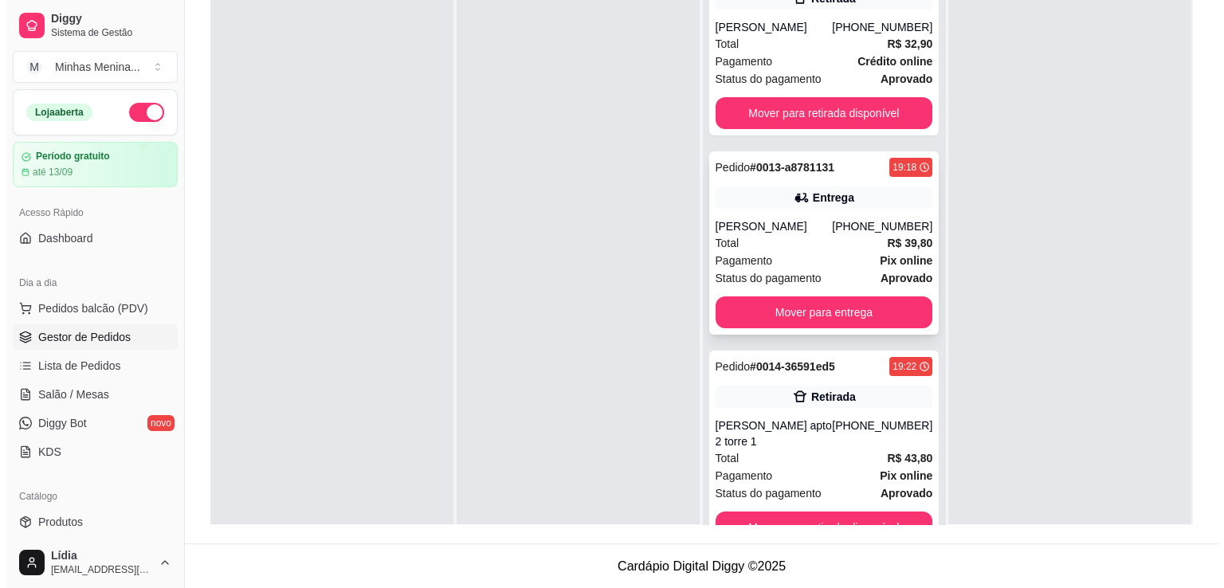
scroll to position [57, 0]
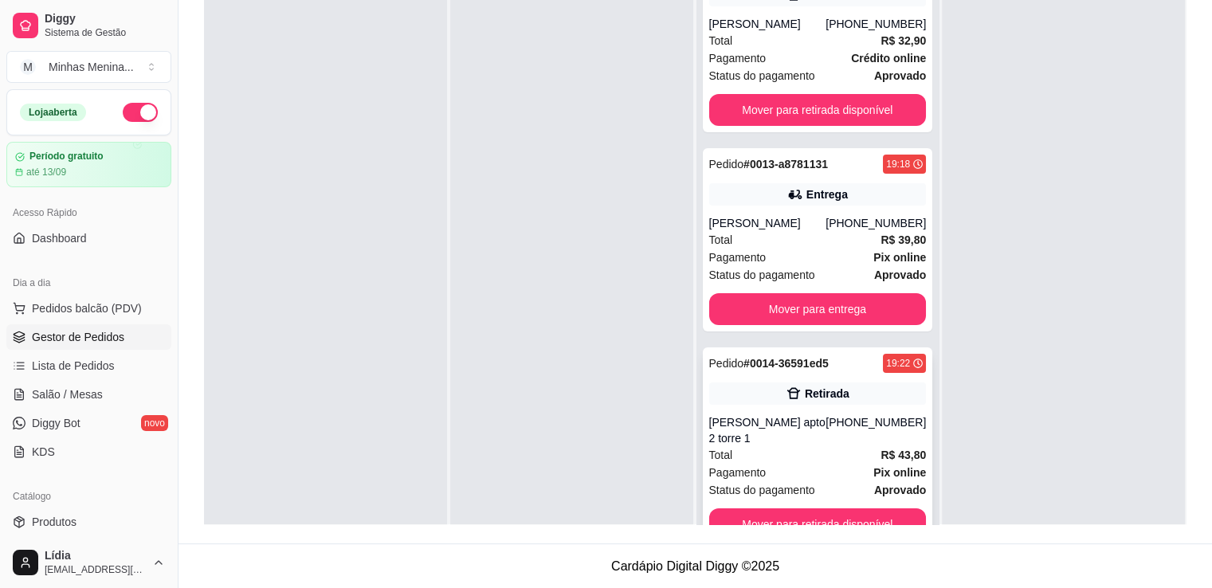
click at [815, 438] on div "[PERSON_NAME] apto 2 torre 1" at bounding box center [767, 430] width 117 height 32
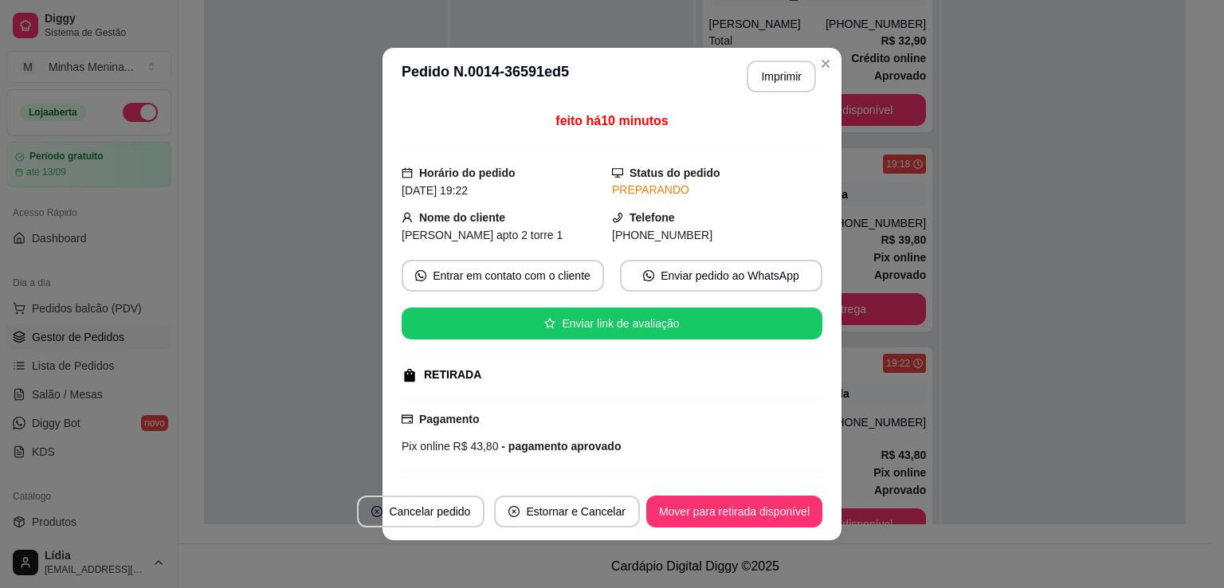
scroll to position [226, 0]
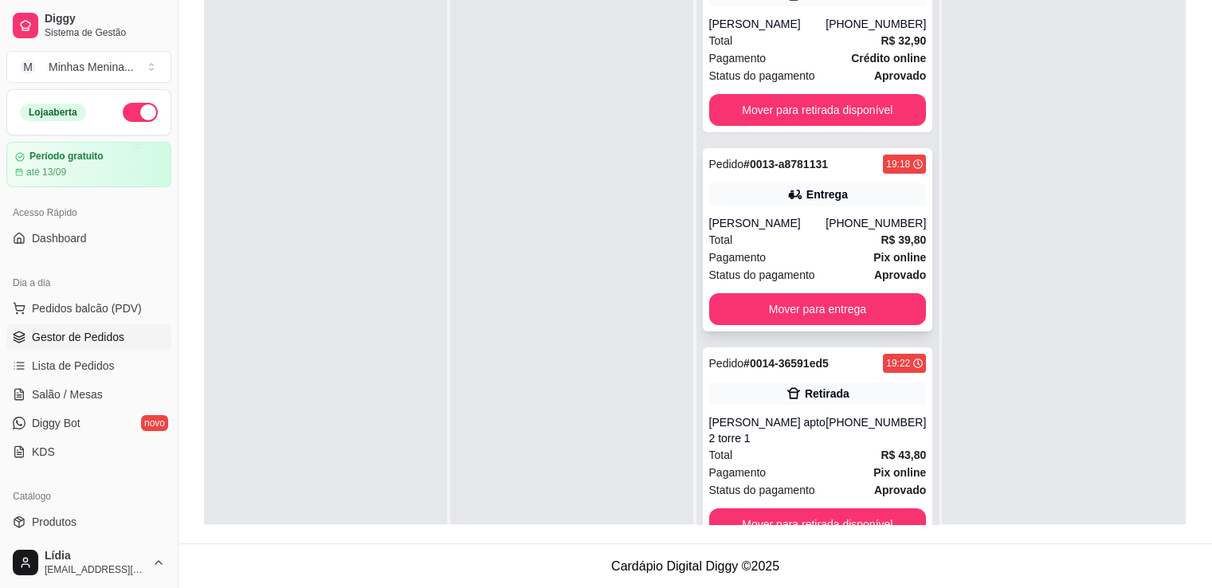
click at [826, 229] on div "[PHONE_NUMBER]" at bounding box center [876, 223] width 100 height 16
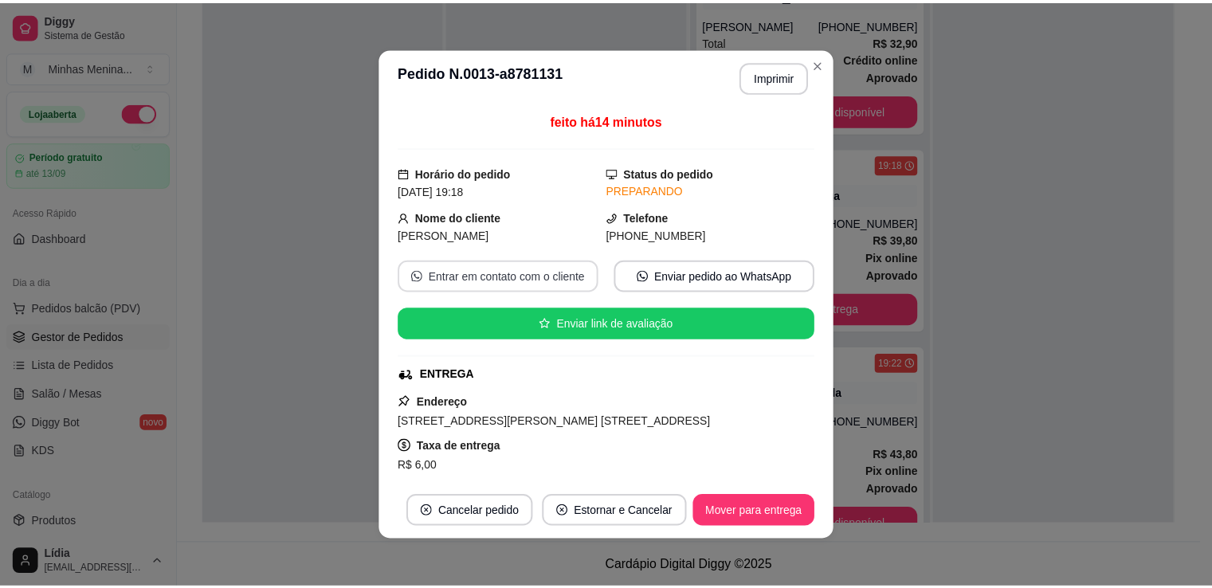
scroll to position [320, 0]
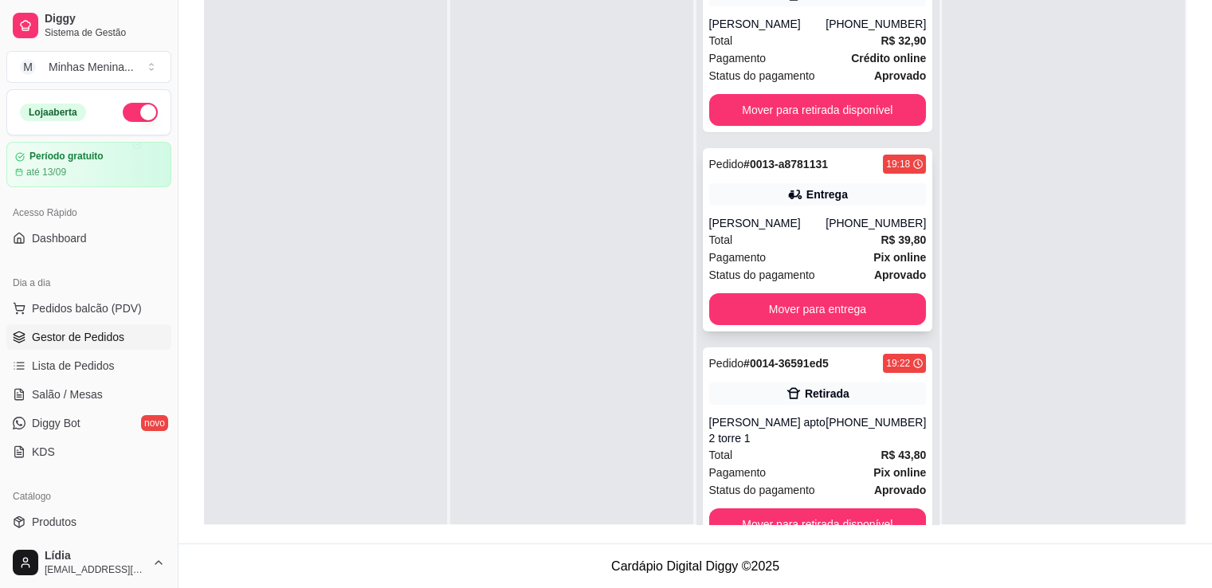
click at [795, 246] on div "Total R$ 39,80" at bounding box center [818, 240] width 218 height 18
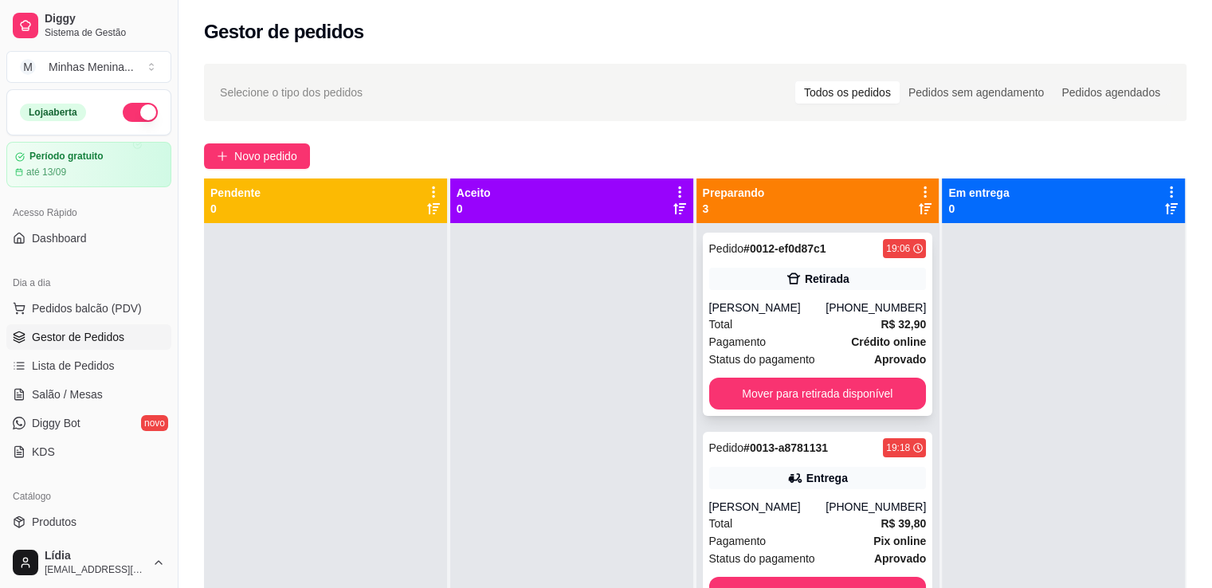
click at [826, 335] on div "Pagamento Crédito online" at bounding box center [818, 342] width 218 height 18
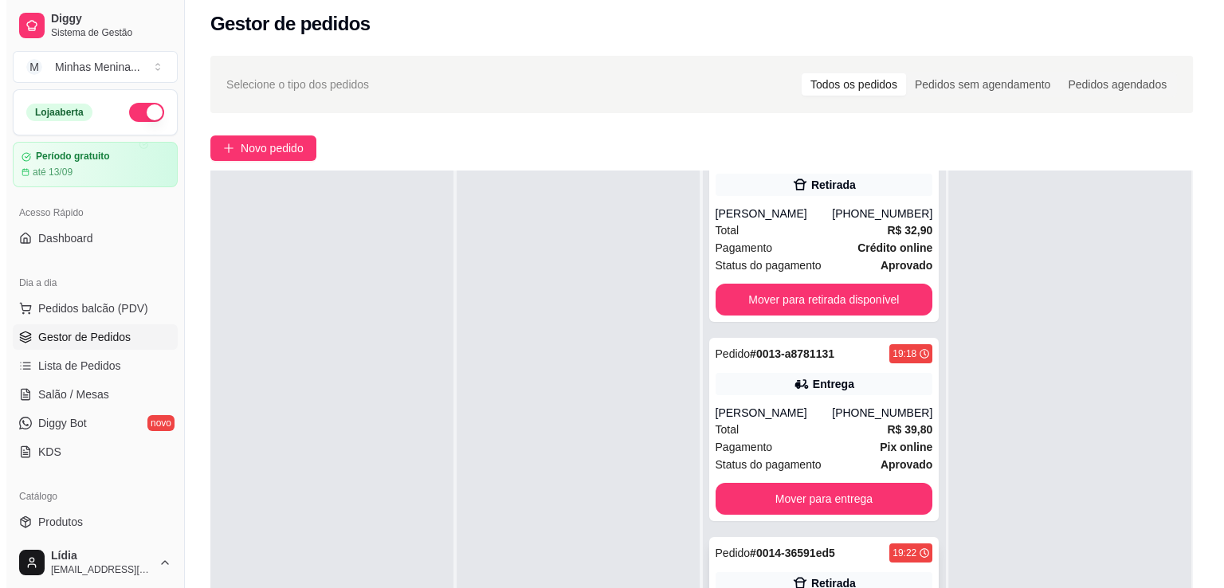
scroll to position [242, 0]
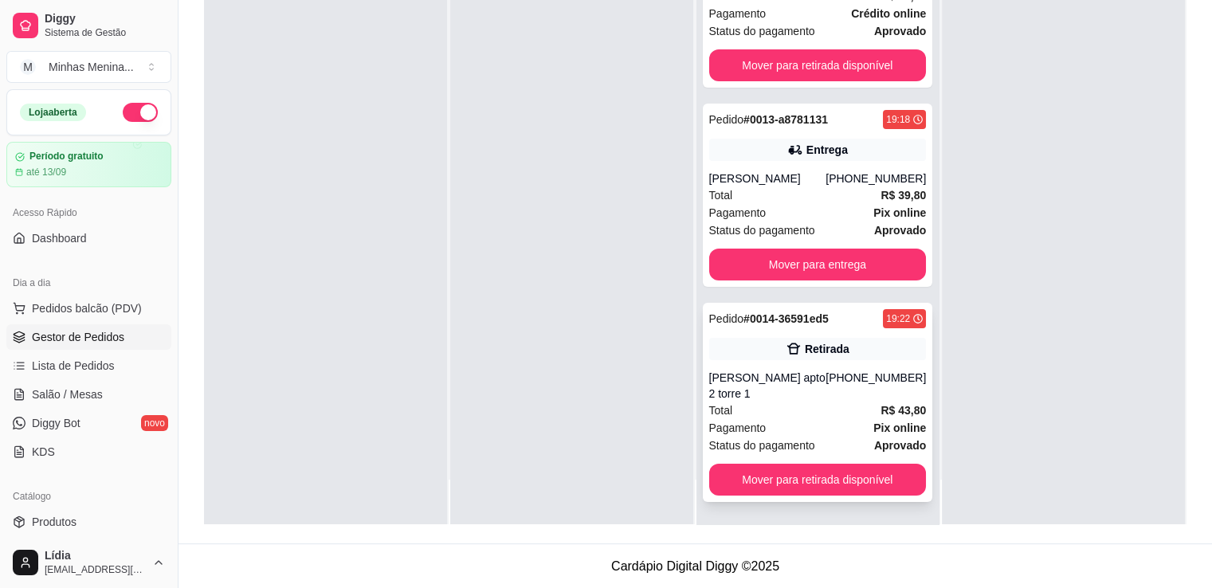
click at [826, 380] on div "(11) 98349-0409" at bounding box center [876, 386] width 100 height 32
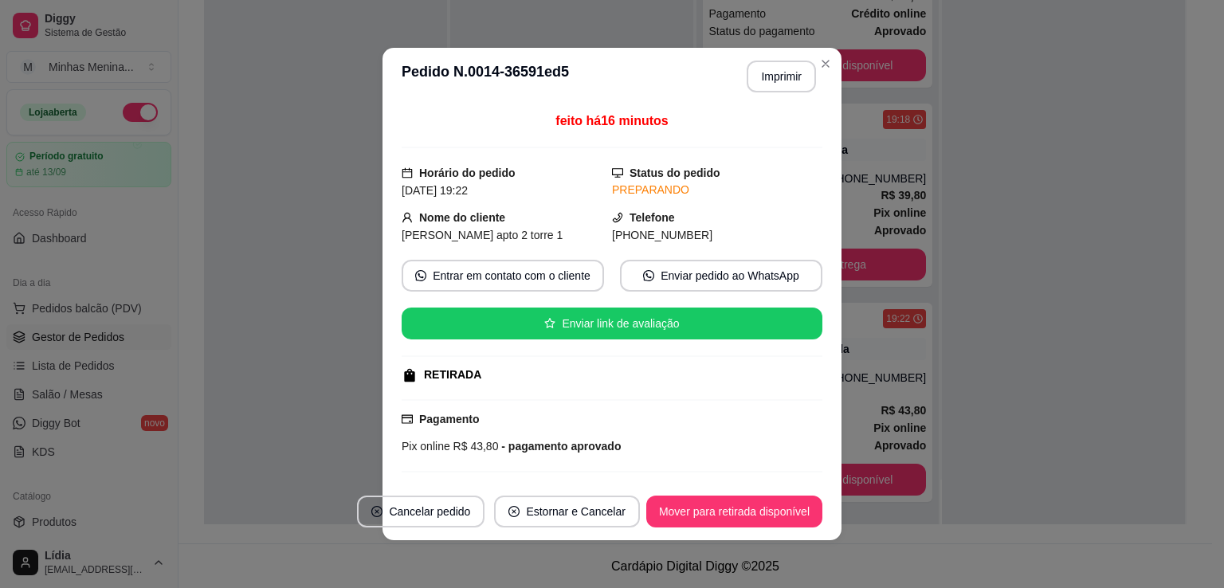
scroll to position [226, 0]
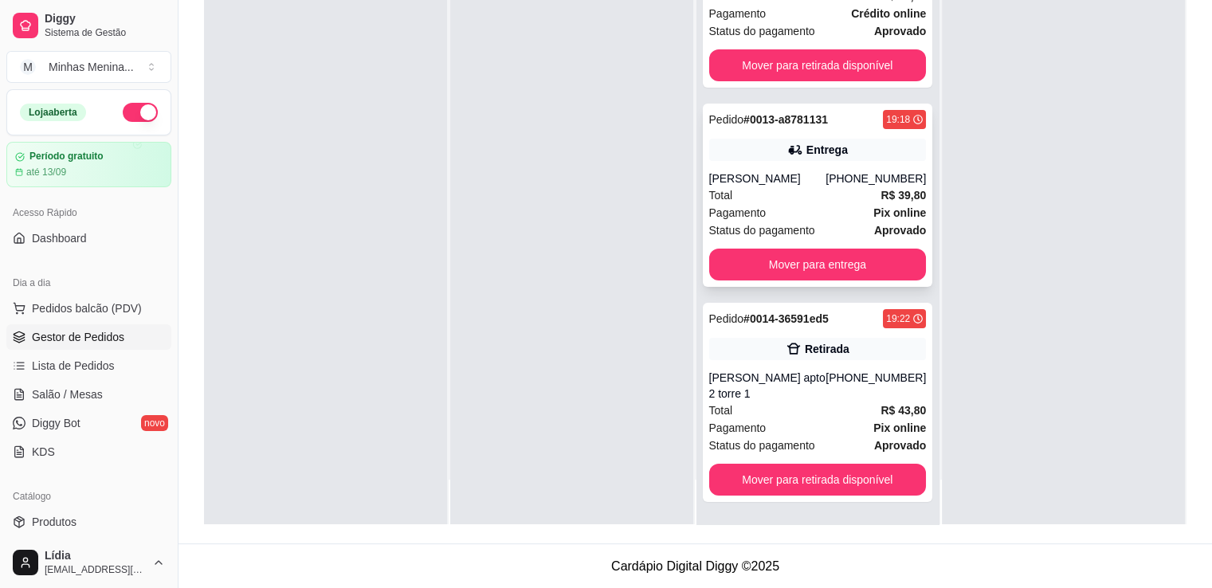
click at [760, 211] on div "Pagamento Pix online" at bounding box center [818, 213] width 218 height 18
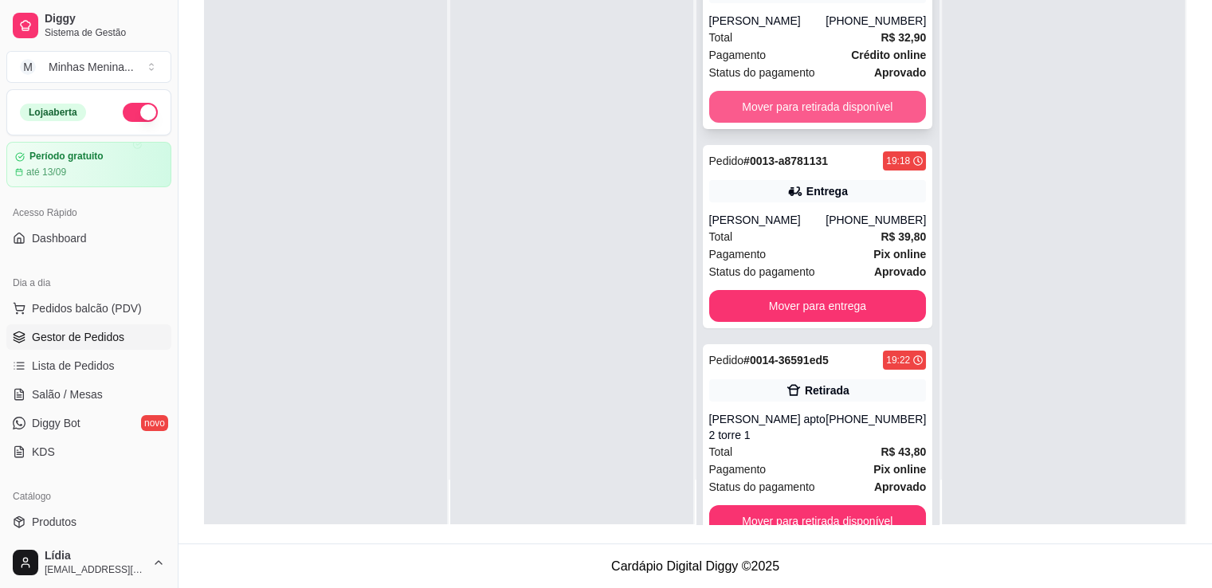
click at [850, 112] on button "Mover para retirada disponível" at bounding box center [818, 107] width 218 height 32
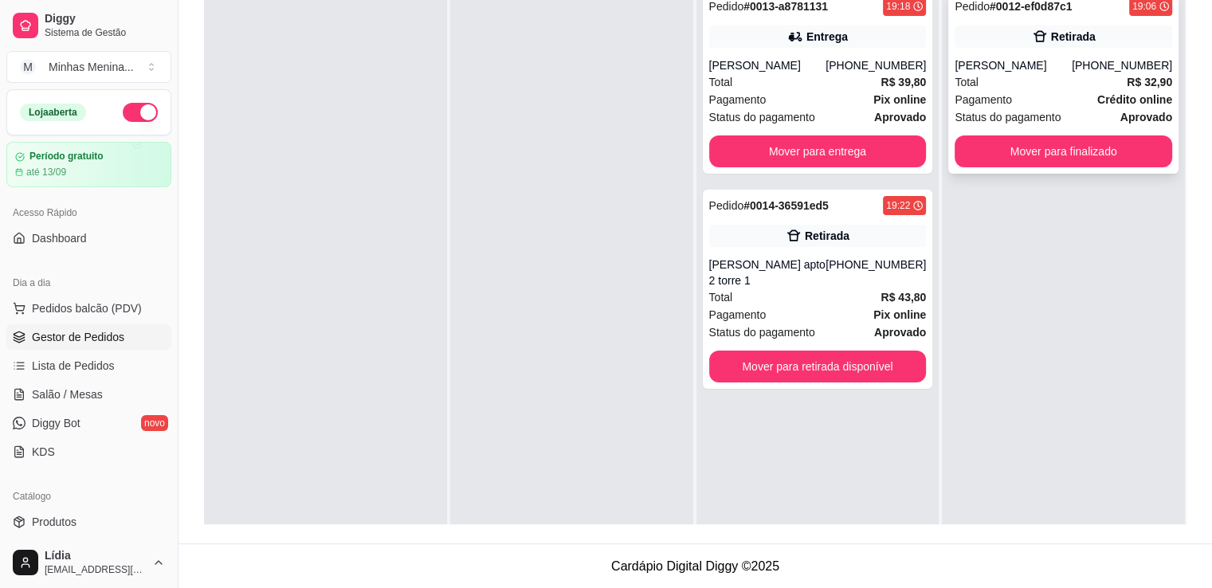
click at [1072, 65] on div "[PERSON_NAME]" at bounding box center [1013, 65] width 117 height 16
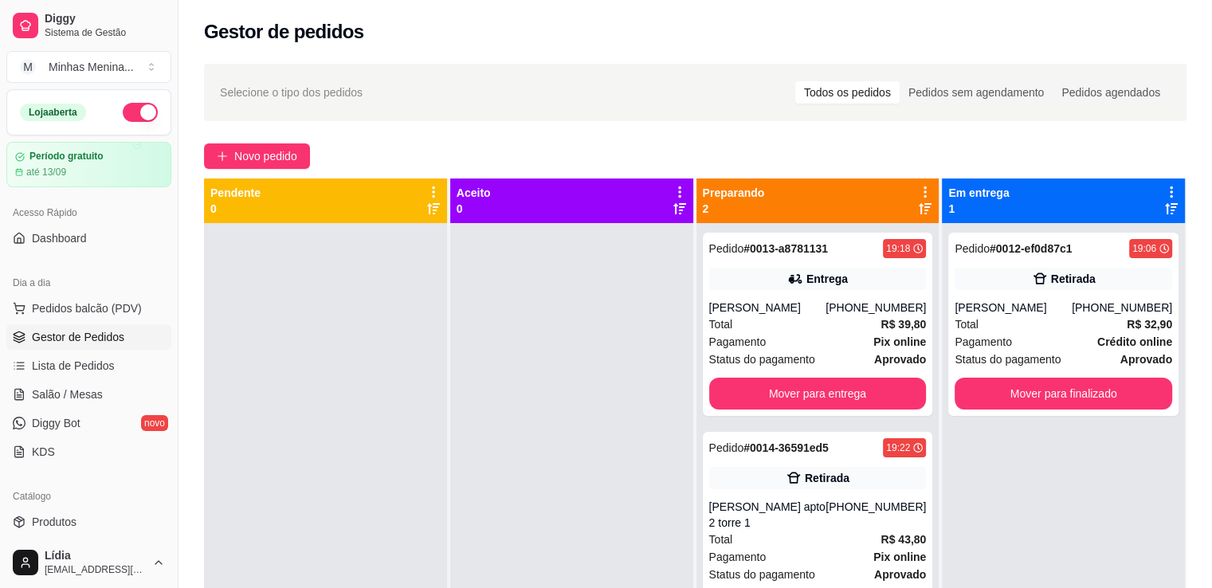
scroll to position [45, 0]
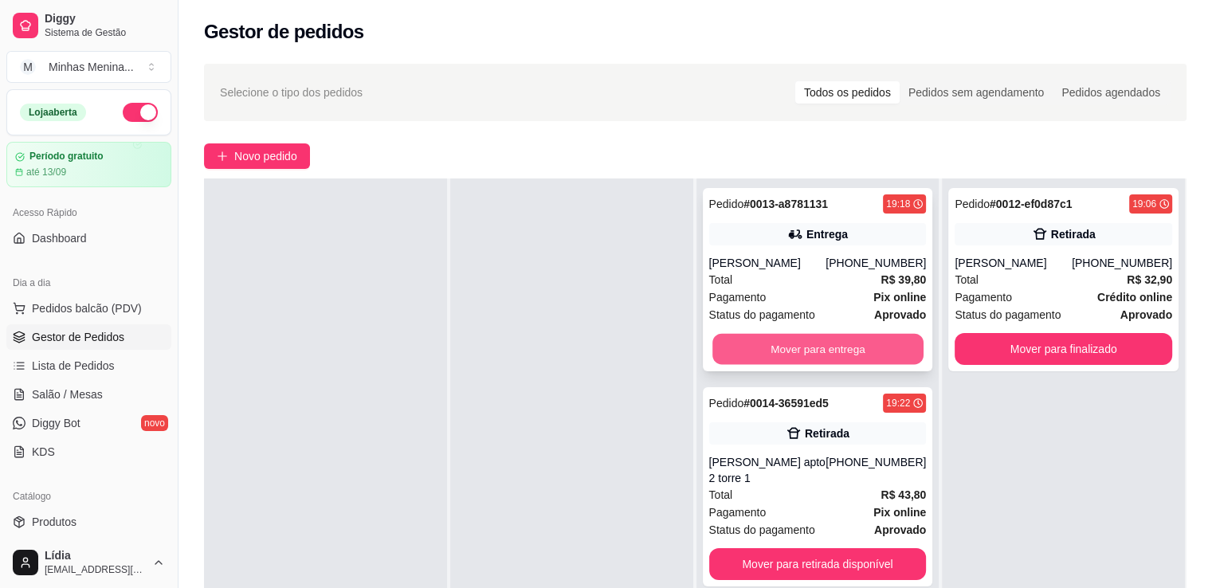
click at [776, 365] on button "Mover para entrega" at bounding box center [818, 349] width 211 height 31
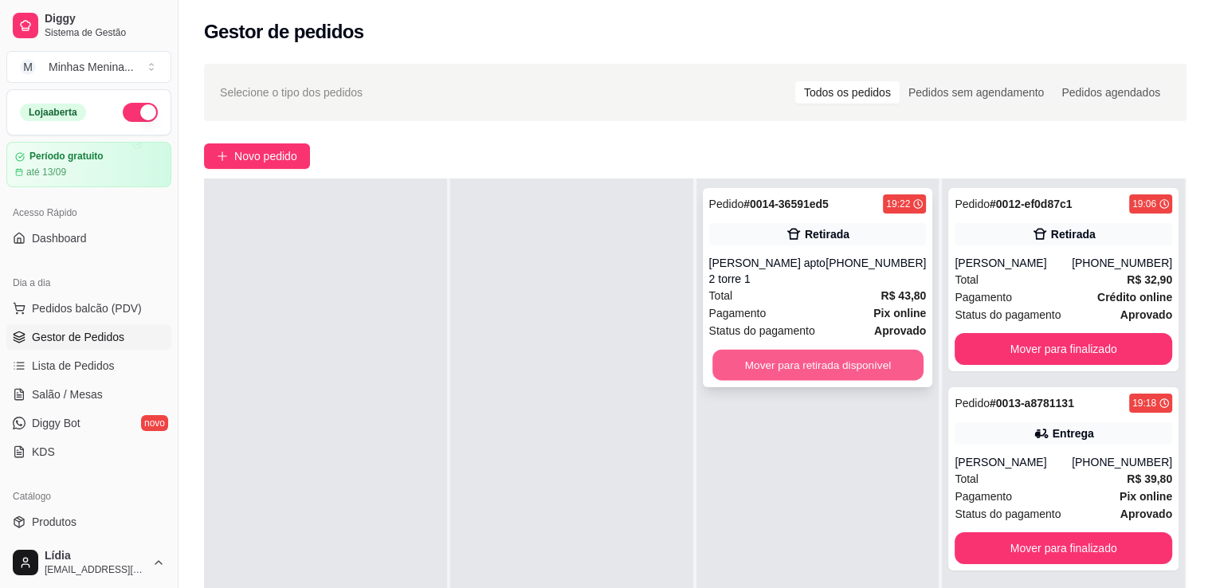
click at [846, 361] on button "Mover para retirada disponível" at bounding box center [818, 365] width 211 height 31
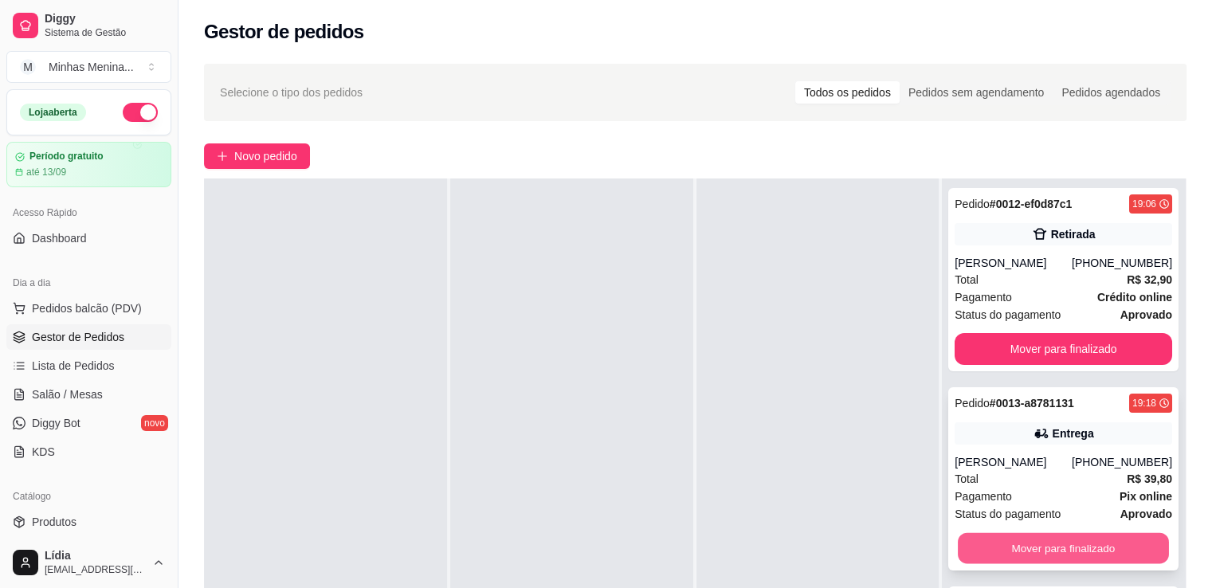
click at [1024, 564] on button "Mover para finalizado" at bounding box center [1063, 548] width 211 height 31
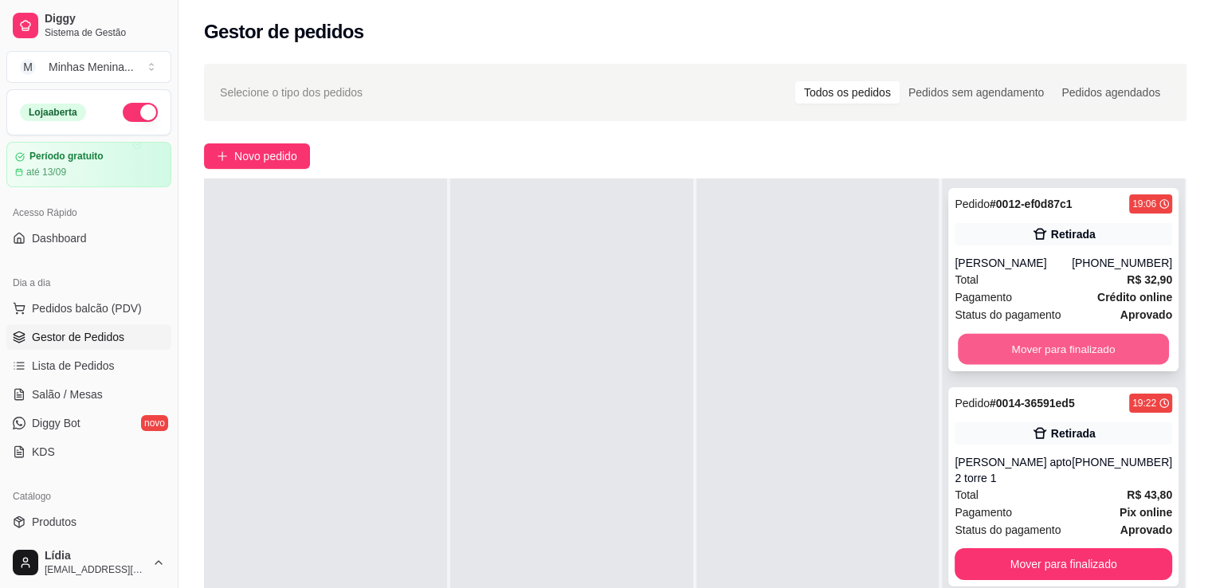
click at [1008, 351] on button "Mover para finalizado" at bounding box center [1063, 349] width 211 height 31
